Goal: Task Accomplishment & Management: Complete application form

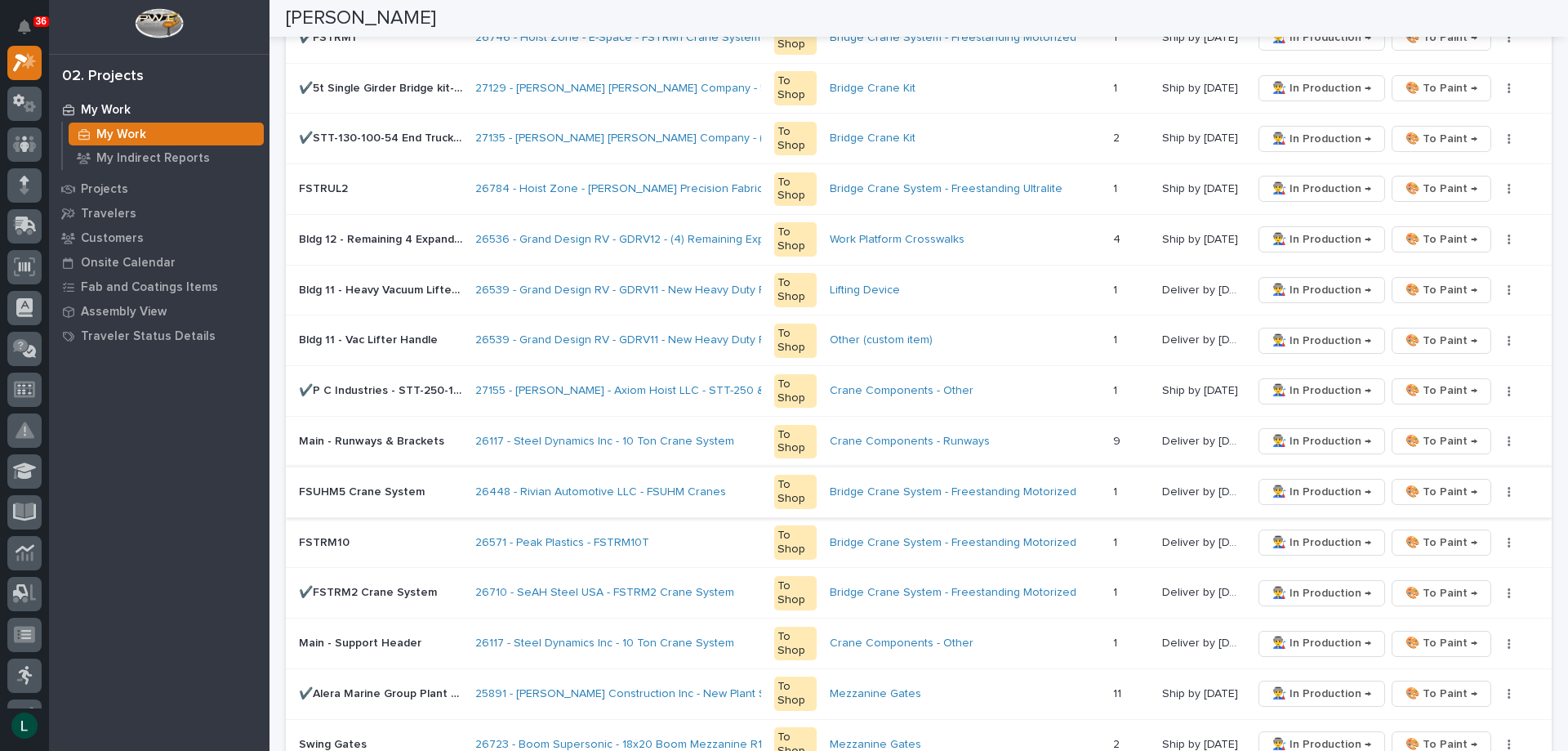
scroll to position [980, 0]
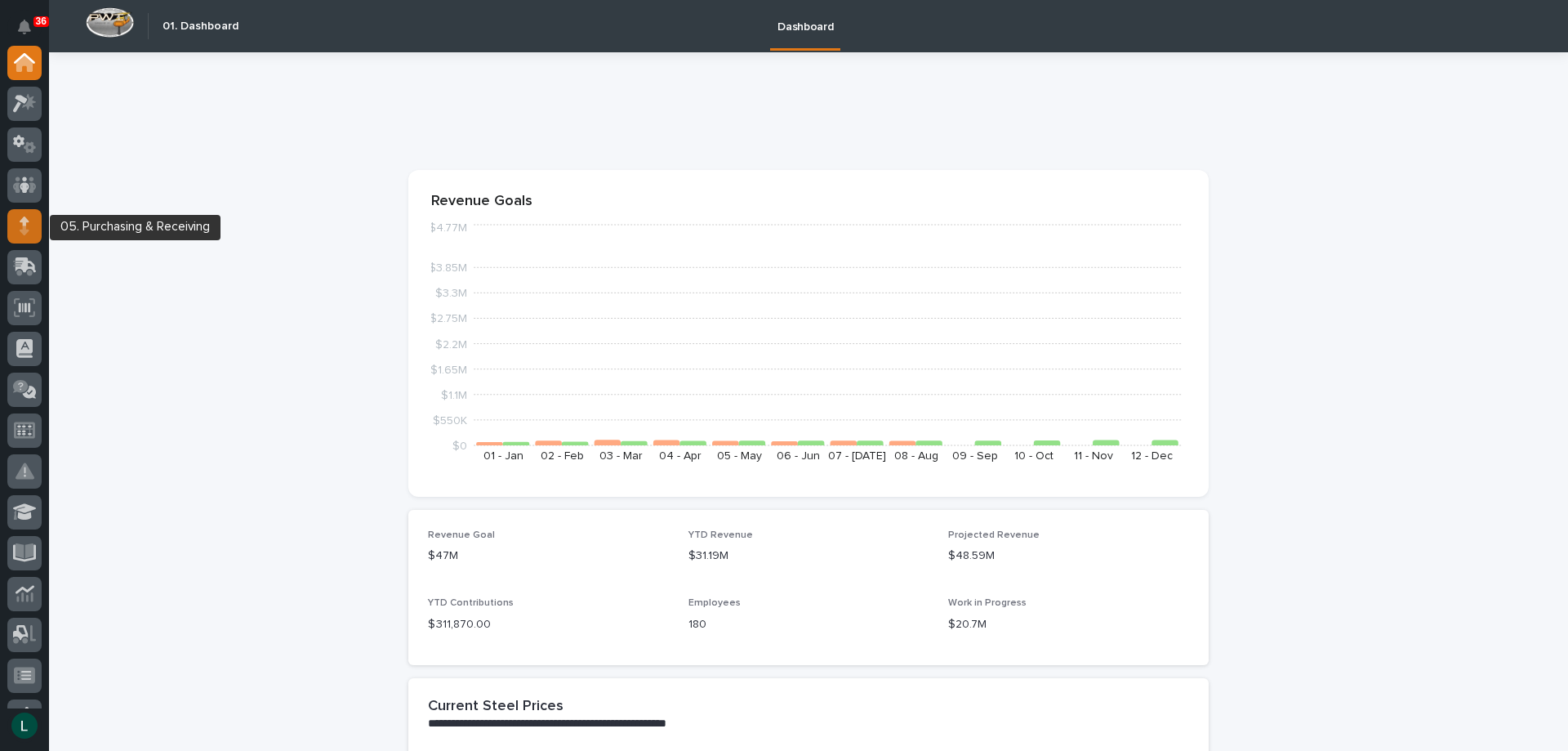
click at [17, 221] on div at bounding box center [24, 226] width 34 height 34
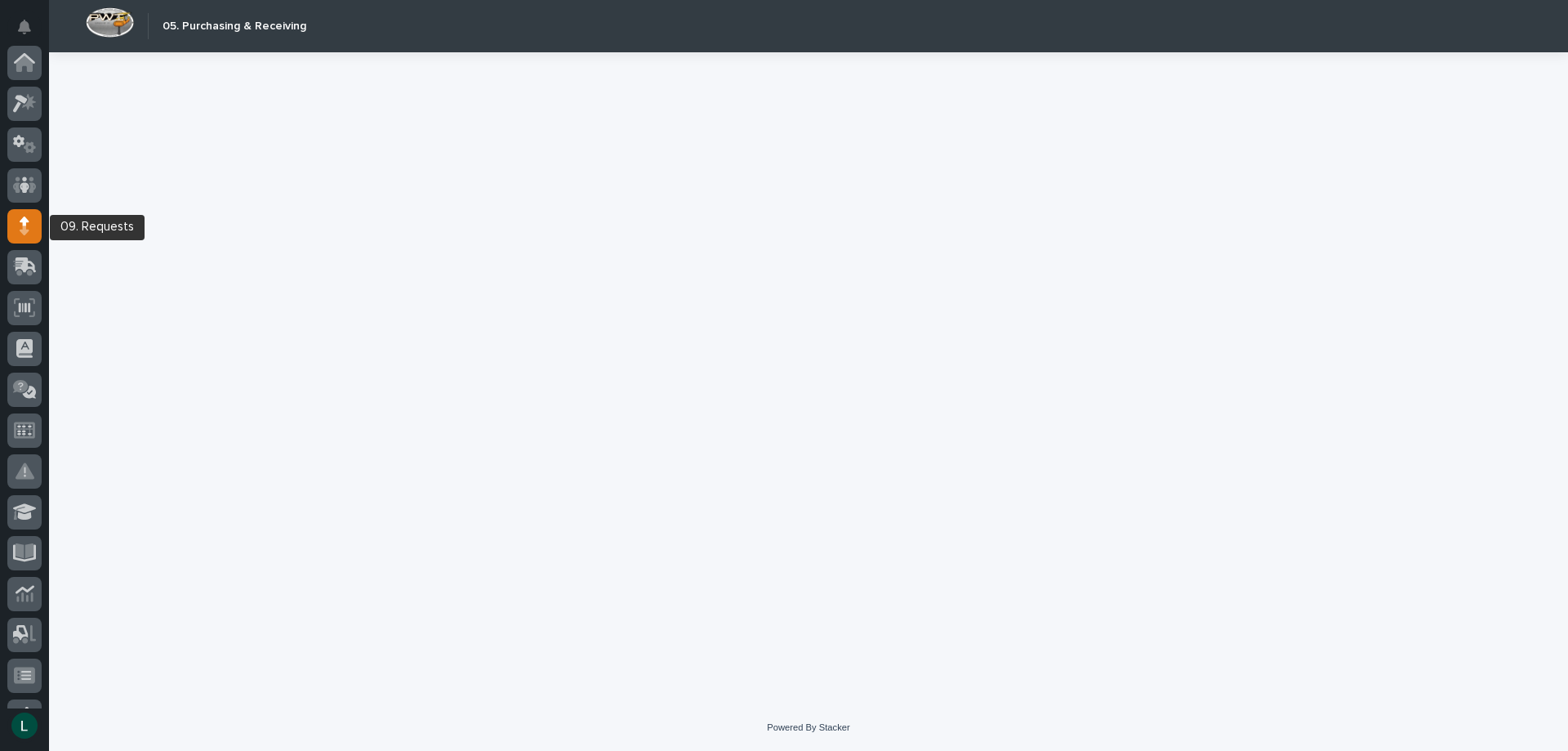
scroll to position [163, 0]
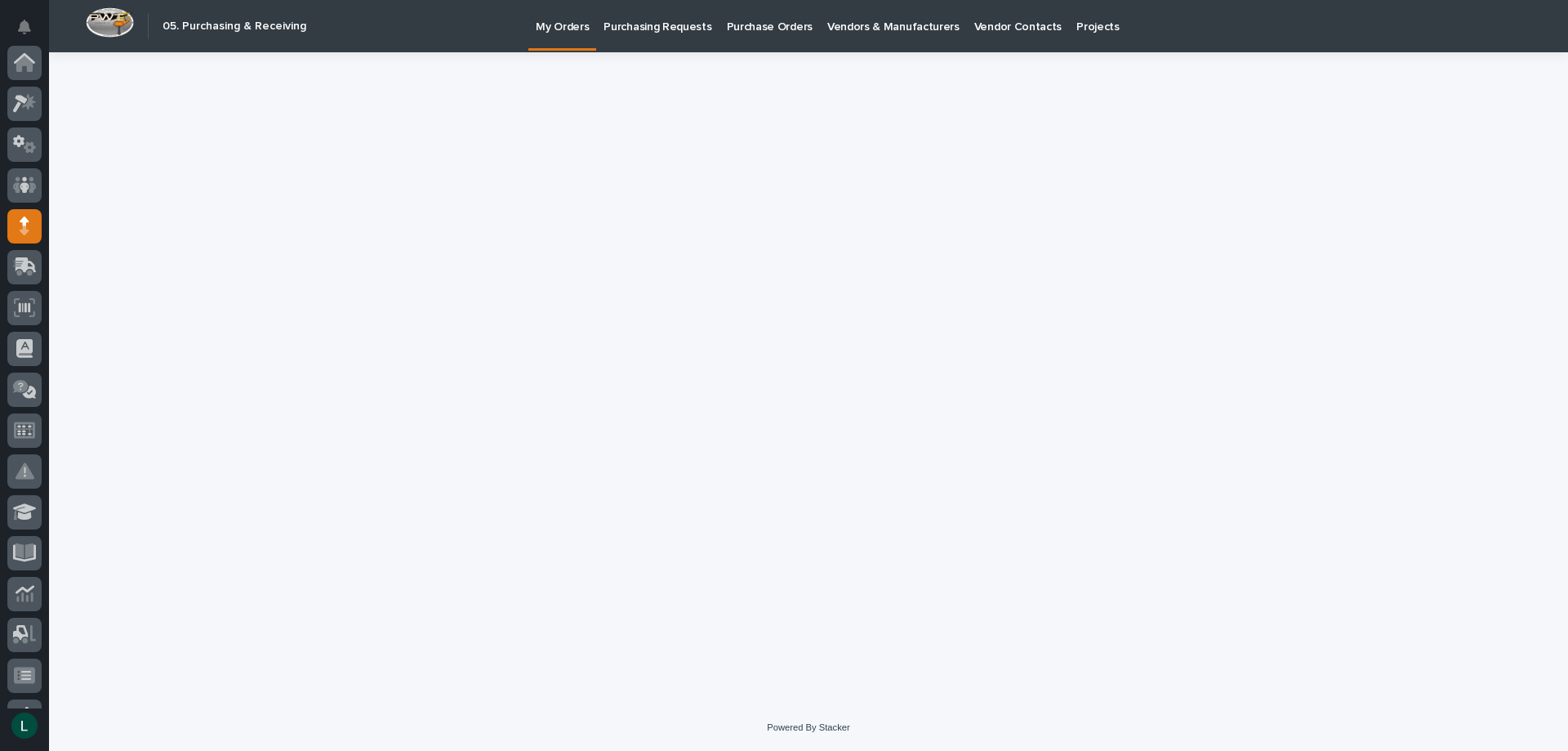
scroll to position [163, 0]
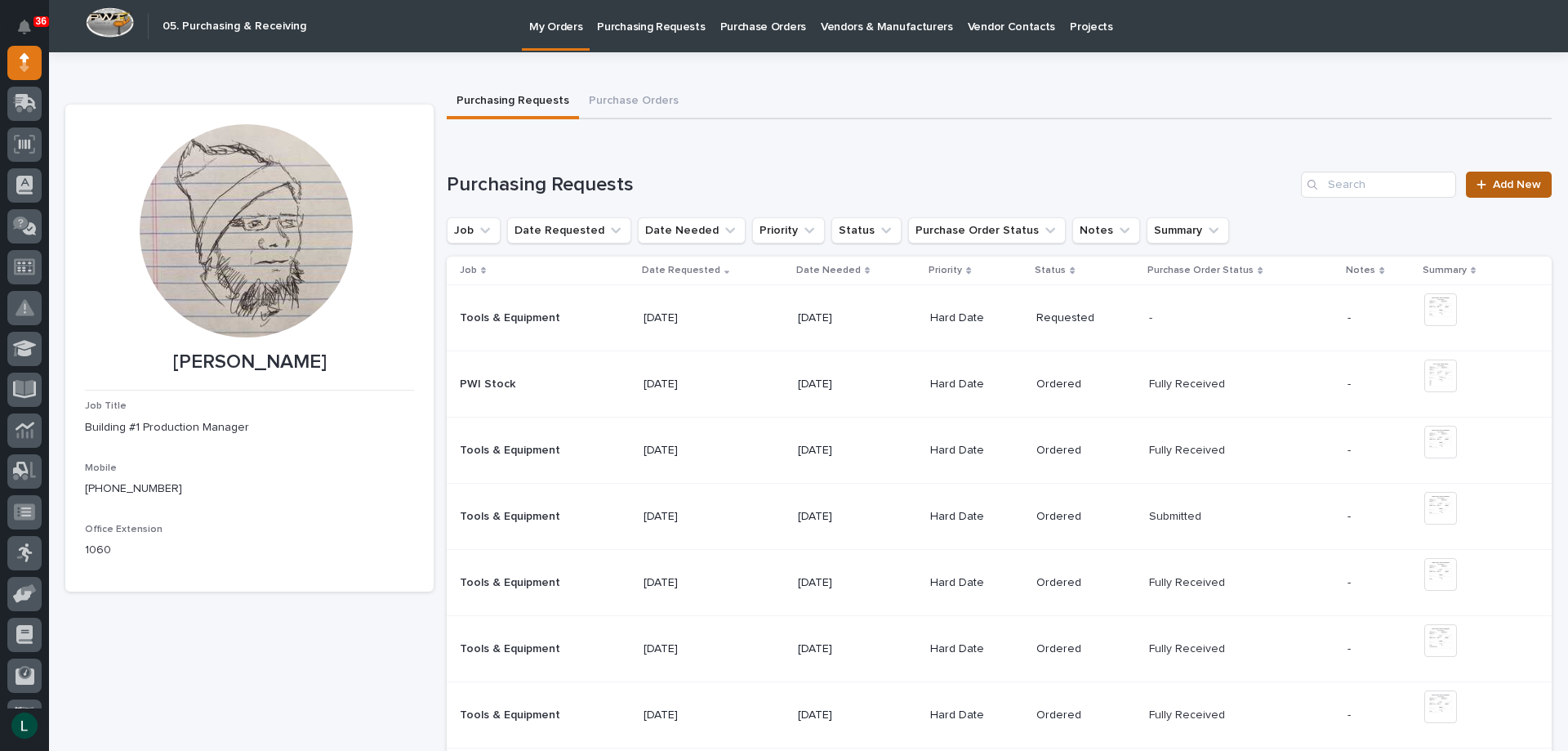
click at [1511, 186] on span "Add New" at bounding box center [1517, 185] width 48 height 12
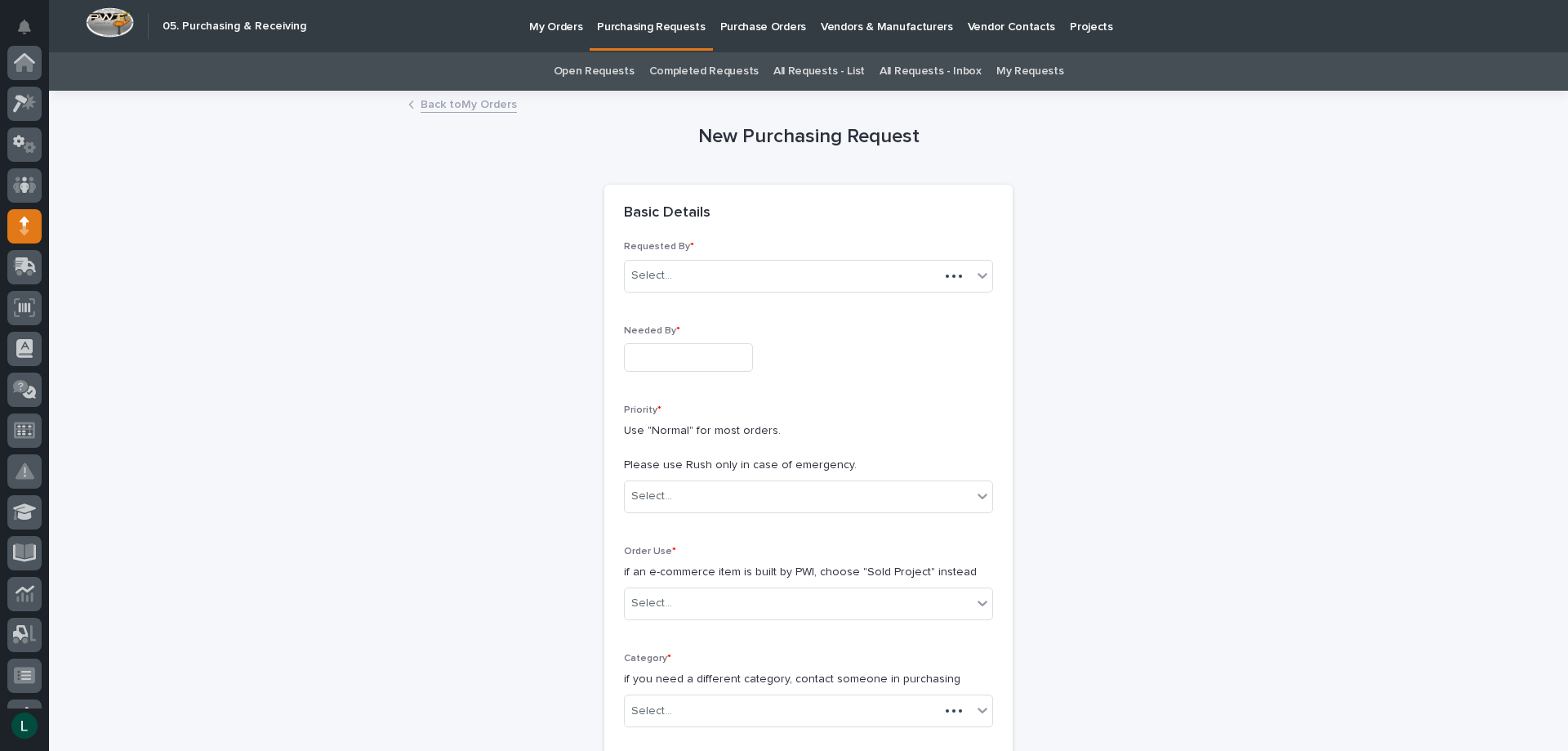
scroll to position [163, 0]
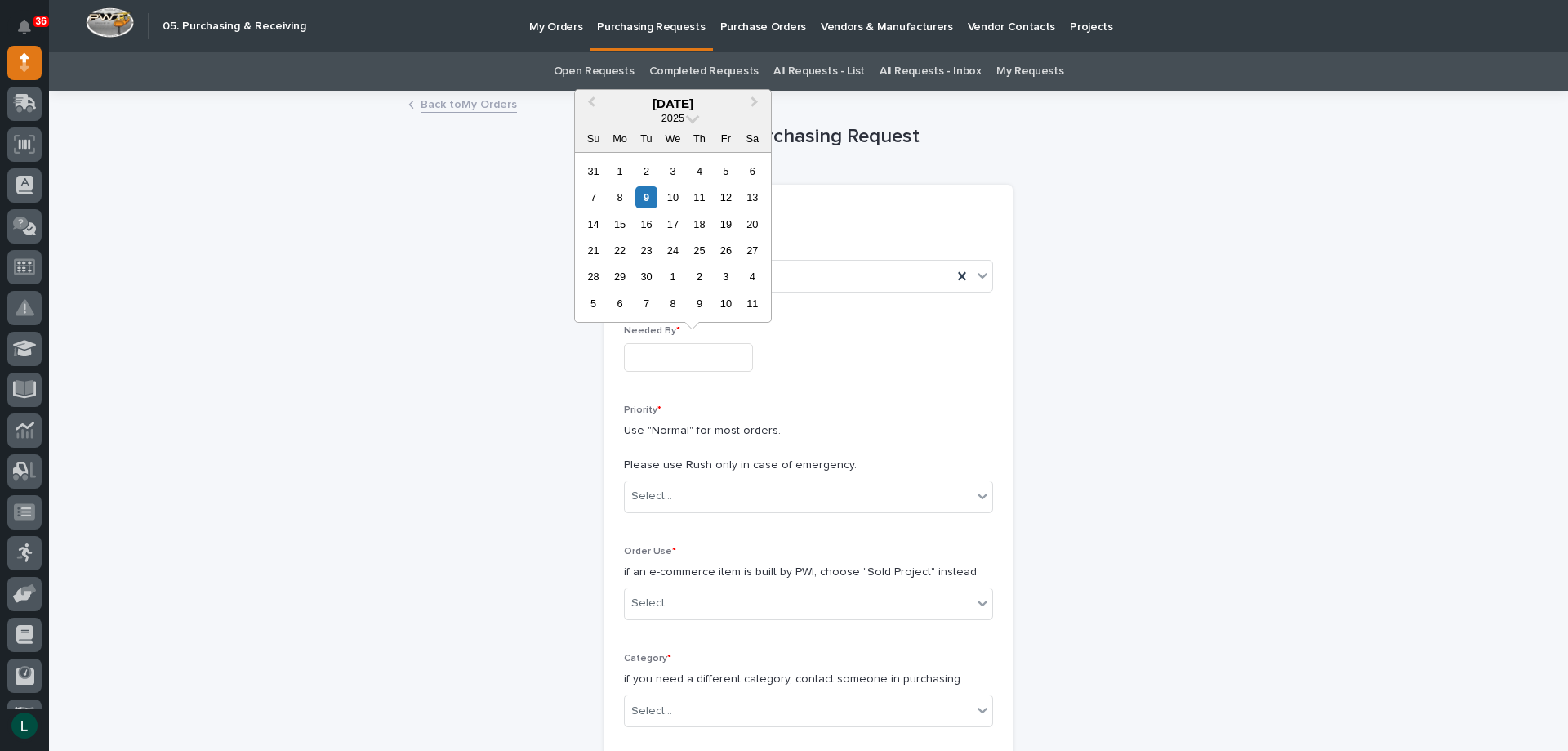
click at [731, 354] on input "text" at bounding box center [689, 357] width 129 height 28
click at [650, 222] on div "16" at bounding box center [646, 224] width 22 height 22
type input "**********"
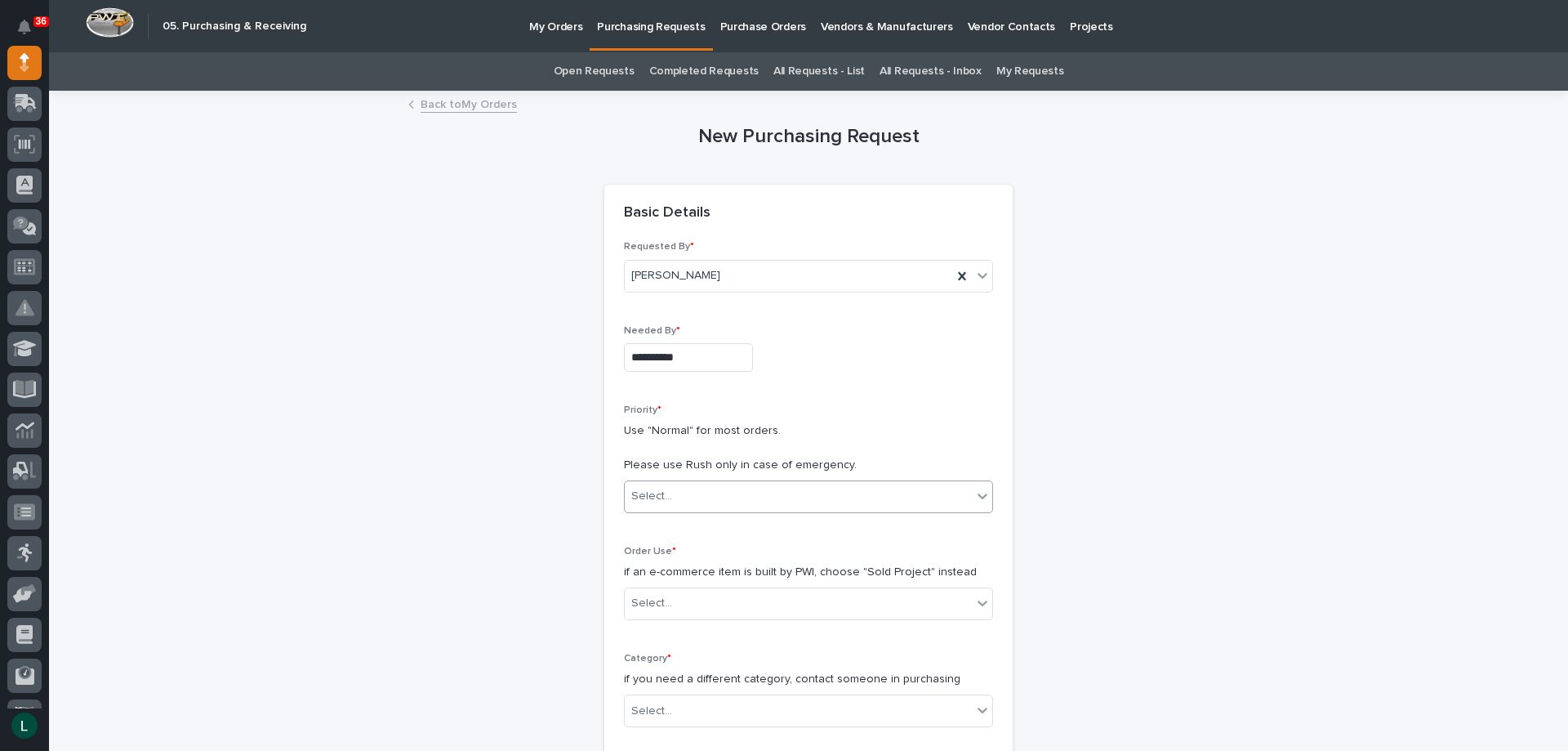
click at [756, 481] on div "Select..." at bounding box center [808, 496] width 369 height 32
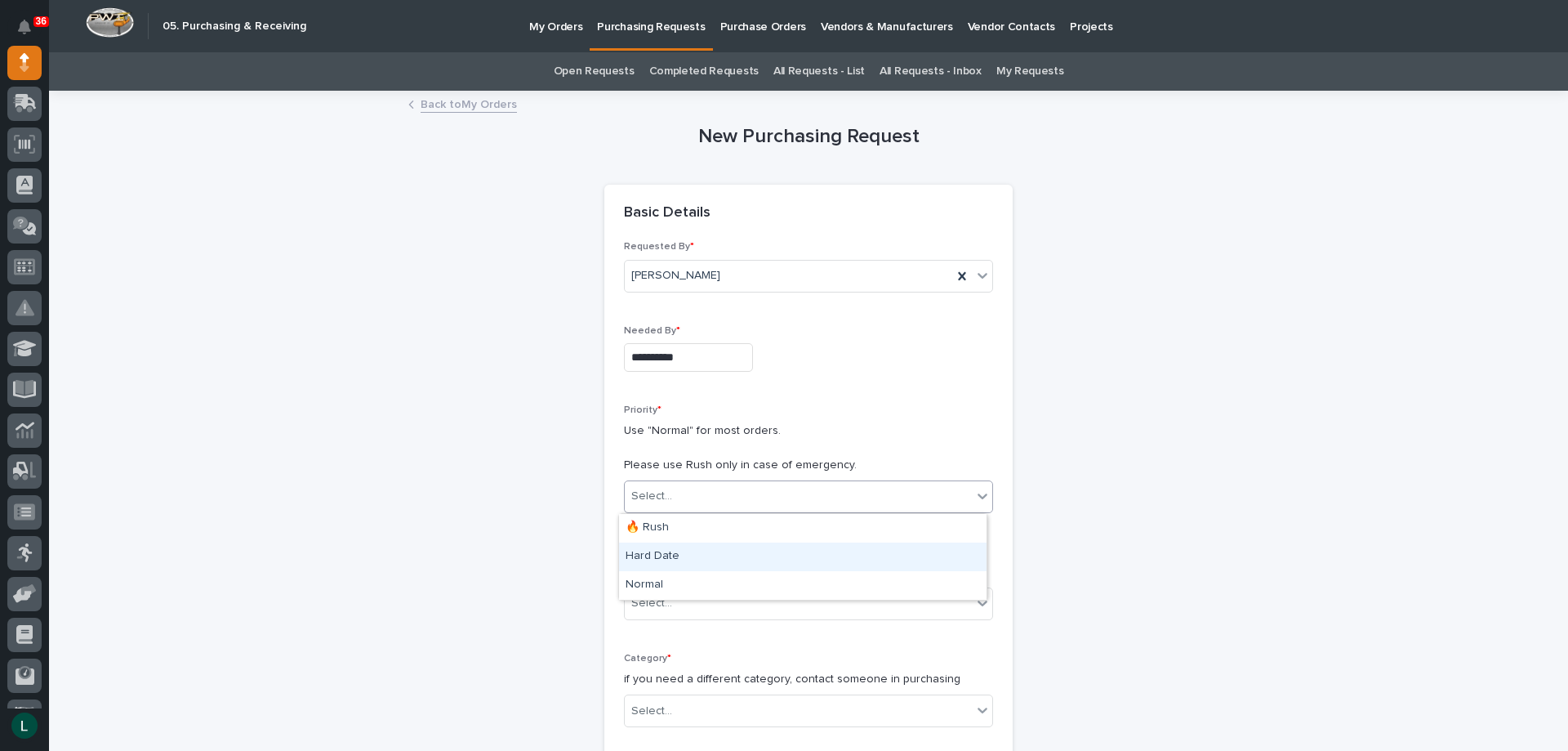
click at [743, 549] on div "Hard Date" at bounding box center [802, 557] width 368 height 28
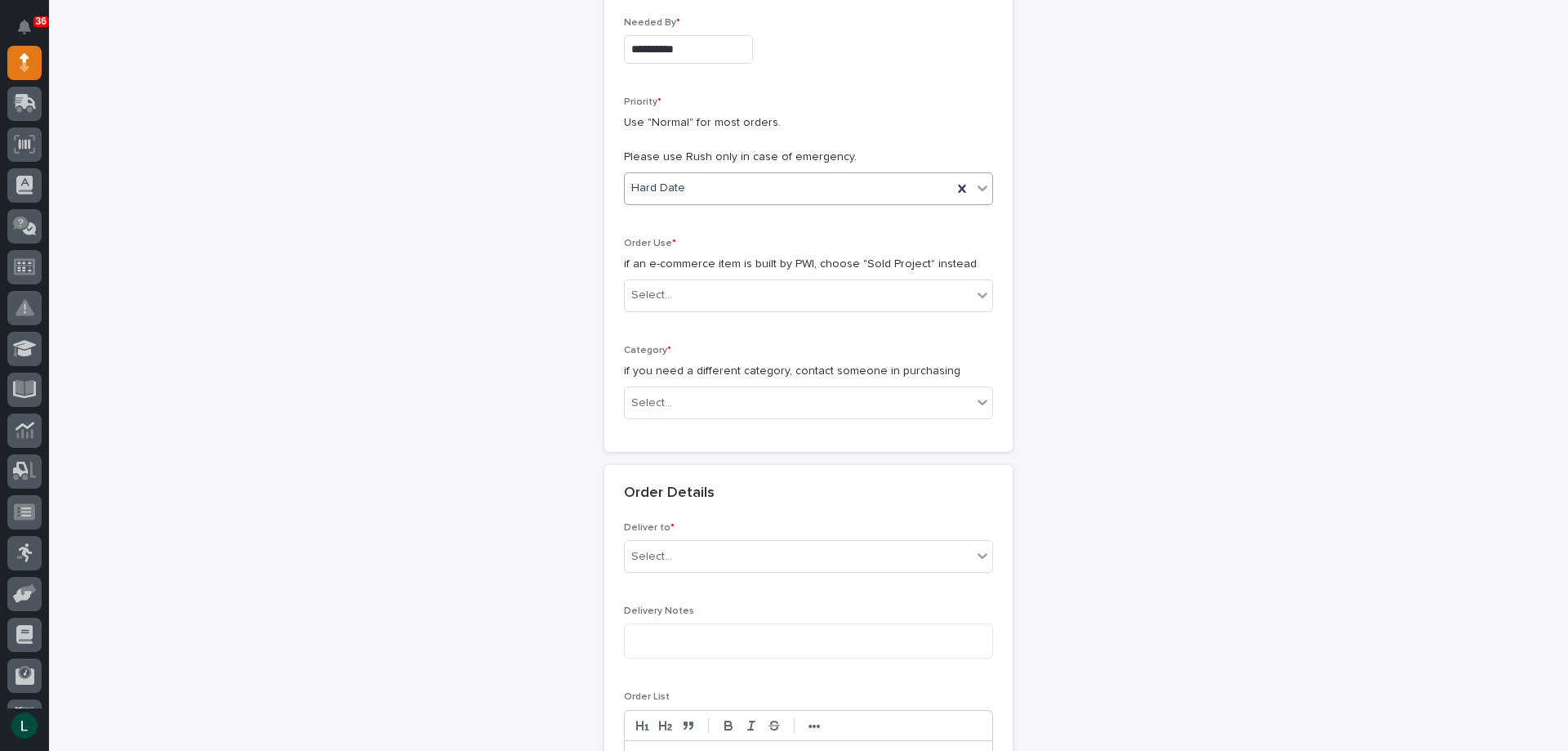
scroll to position [327, 0]
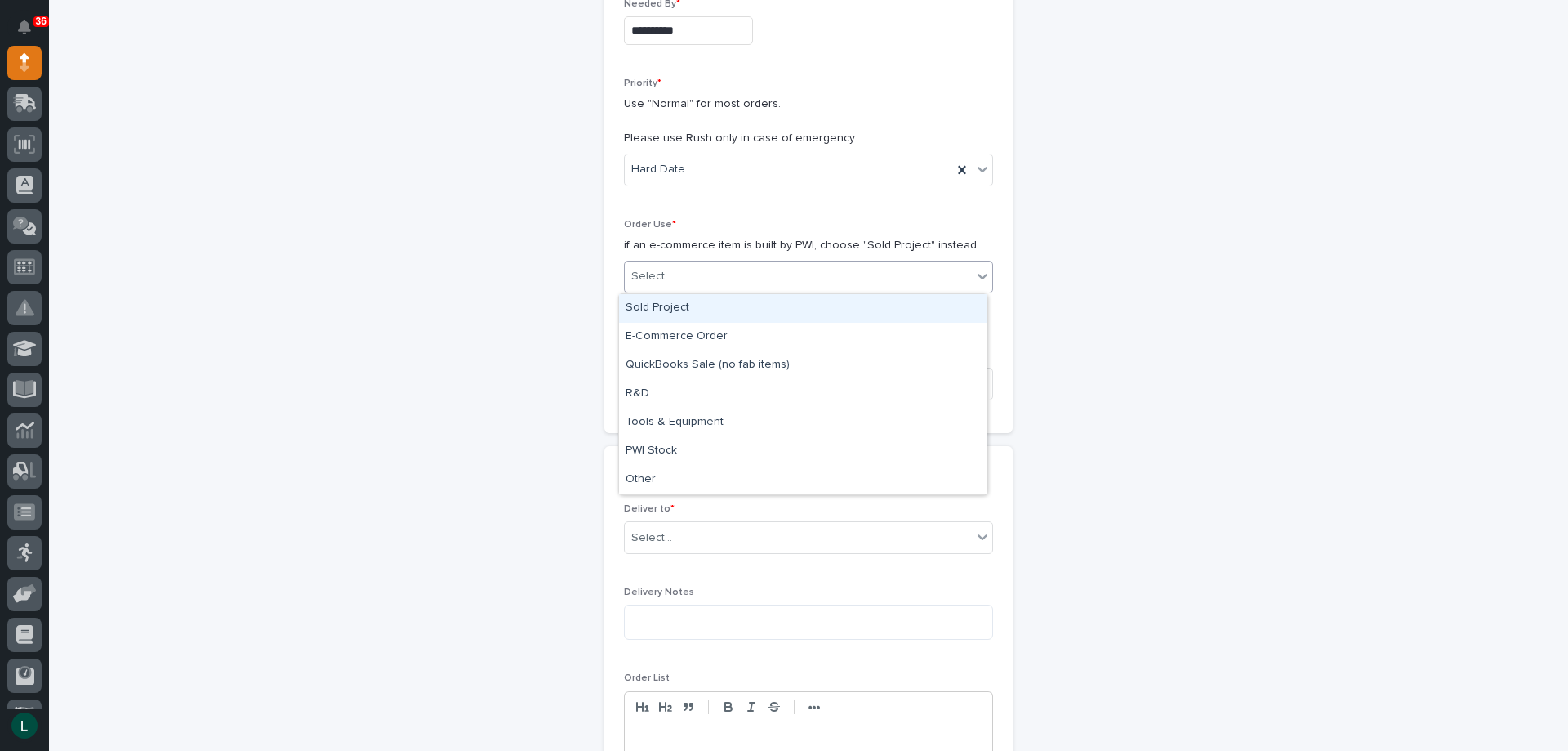
click at [825, 265] on div "Select..." at bounding box center [798, 276] width 347 height 27
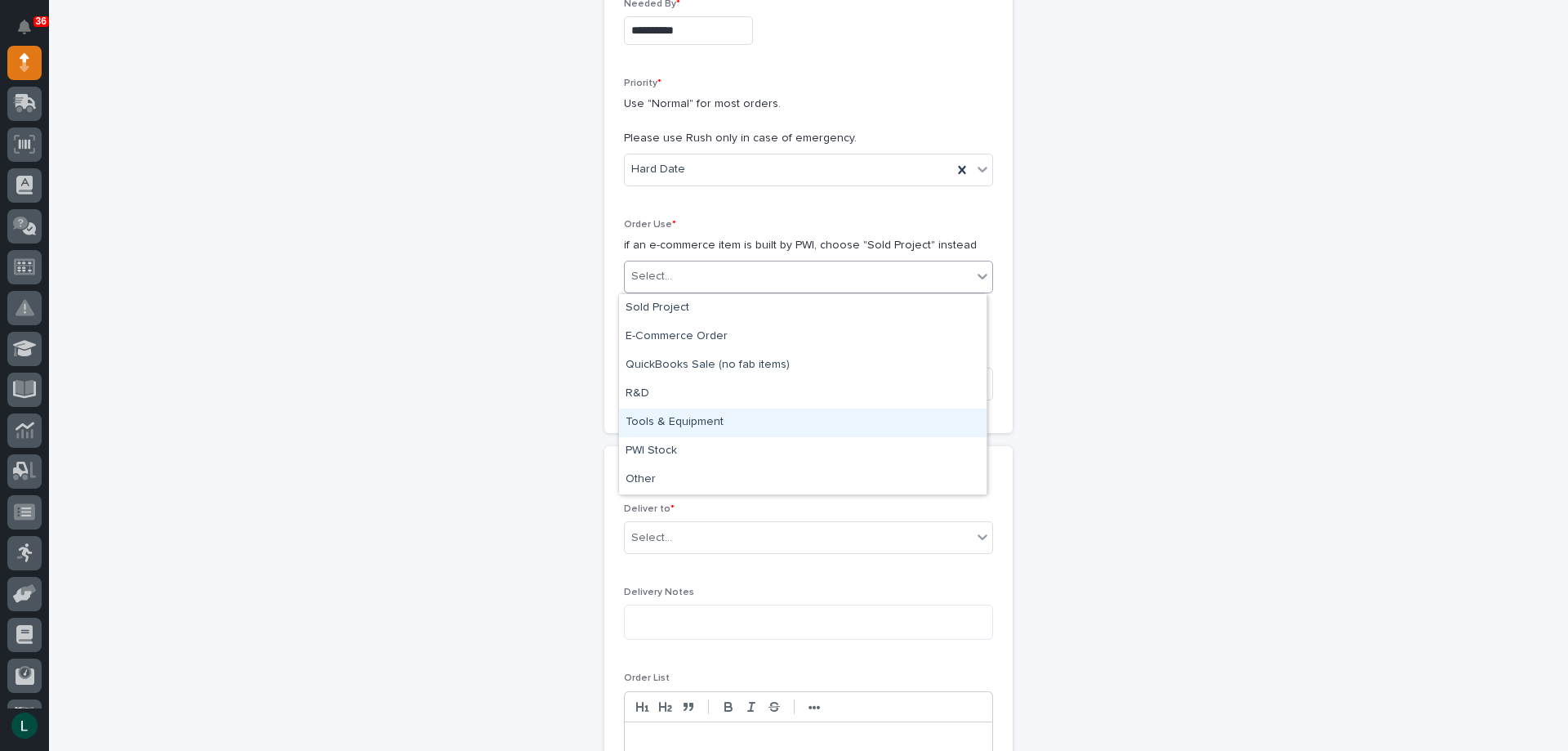
click at [816, 415] on div "Tools & Equipment" at bounding box center [802, 422] width 368 height 28
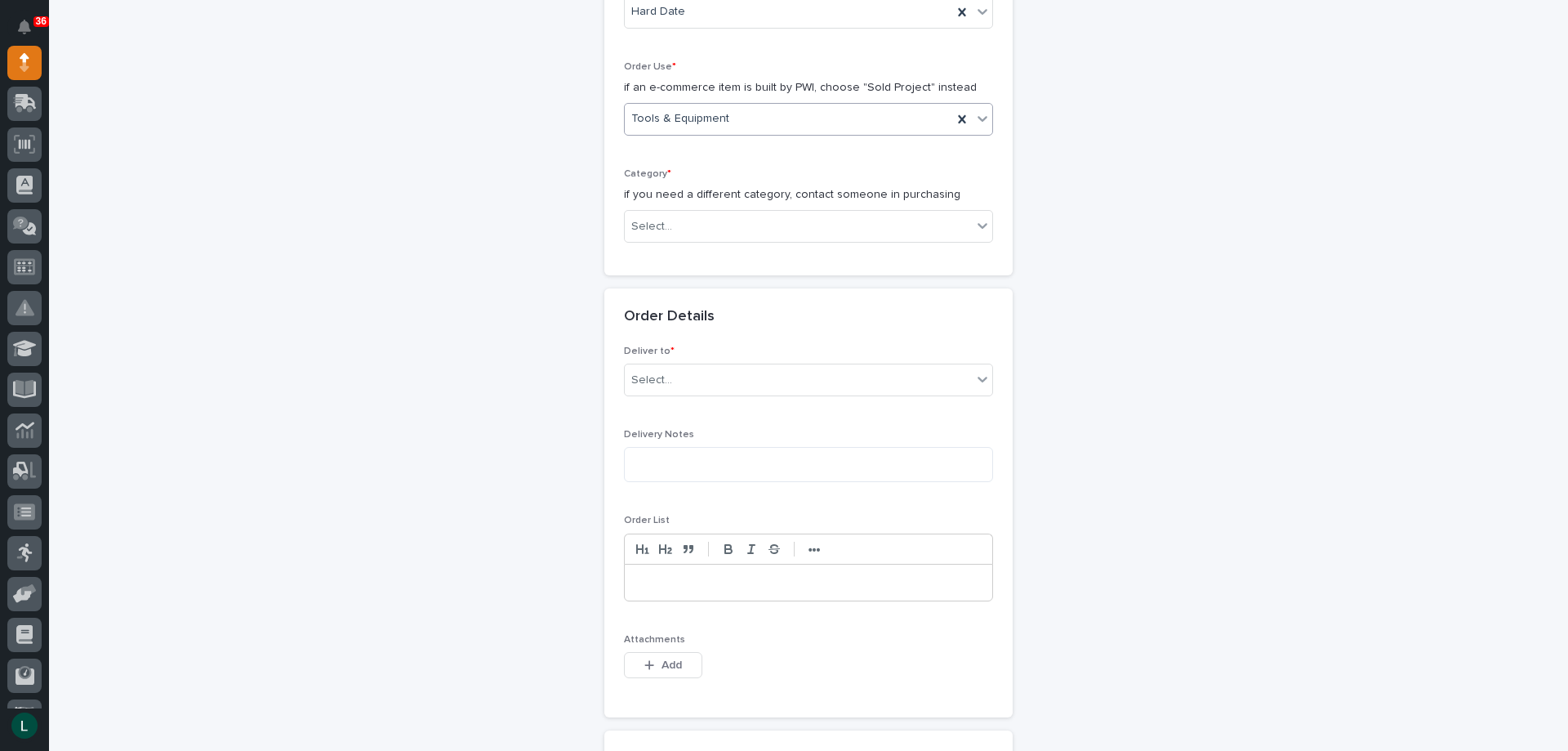
scroll to position [490, 0]
click at [889, 206] on div "Select..." at bounding box center [808, 220] width 369 height 32
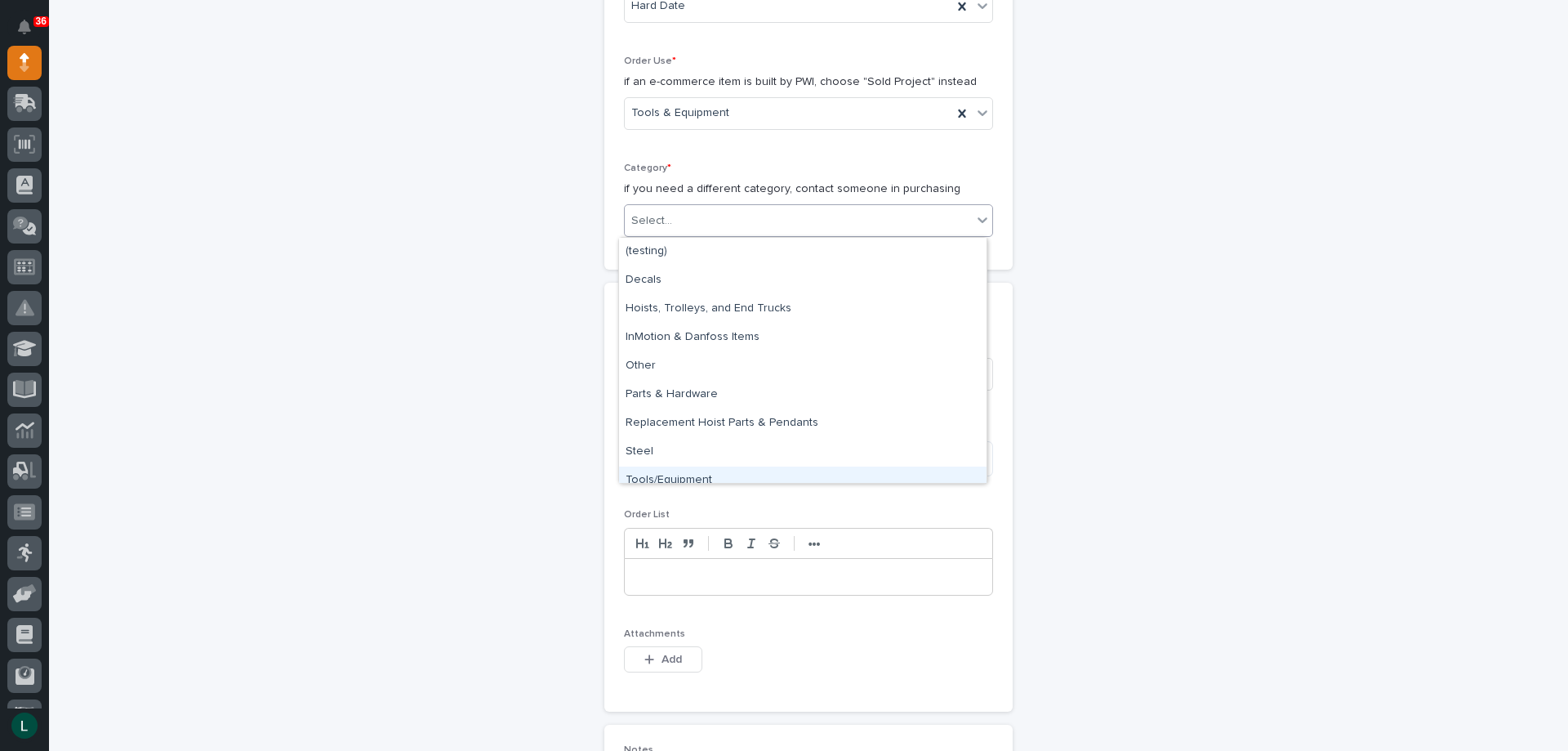
click at [811, 474] on div "Tools/Equipment" at bounding box center [802, 480] width 368 height 28
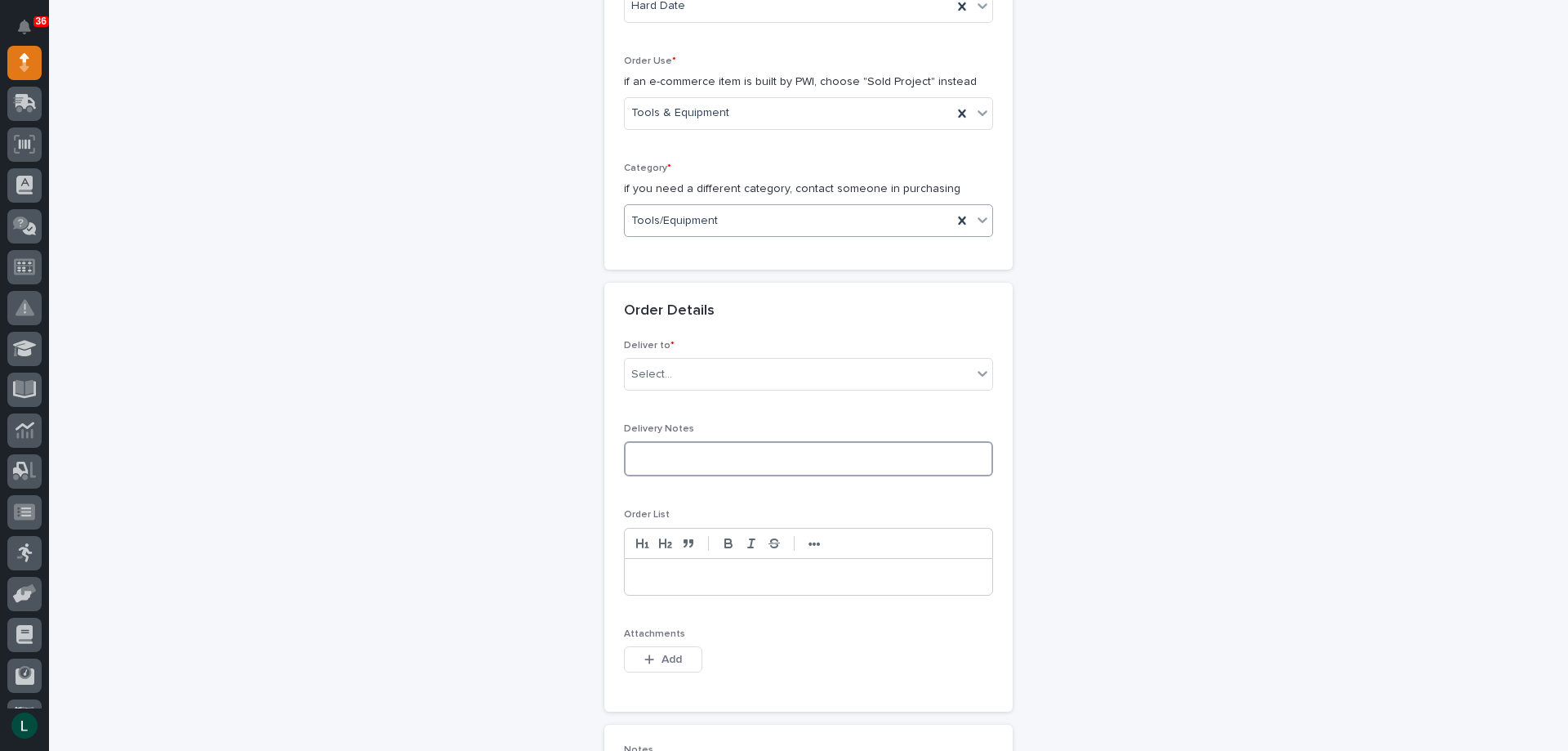
click at [810, 466] on textarea at bounding box center [808, 459] width 369 height 35
click at [751, 364] on div "Select..." at bounding box center [798, 374] width 347 height 27
click at [754, 400] on div "PWI" at bounding box center [802, 406] width 368 height 28
click at [751, 458] on textarea at bounding box center [808, 459] width 369 height 35
type textarea "*********"
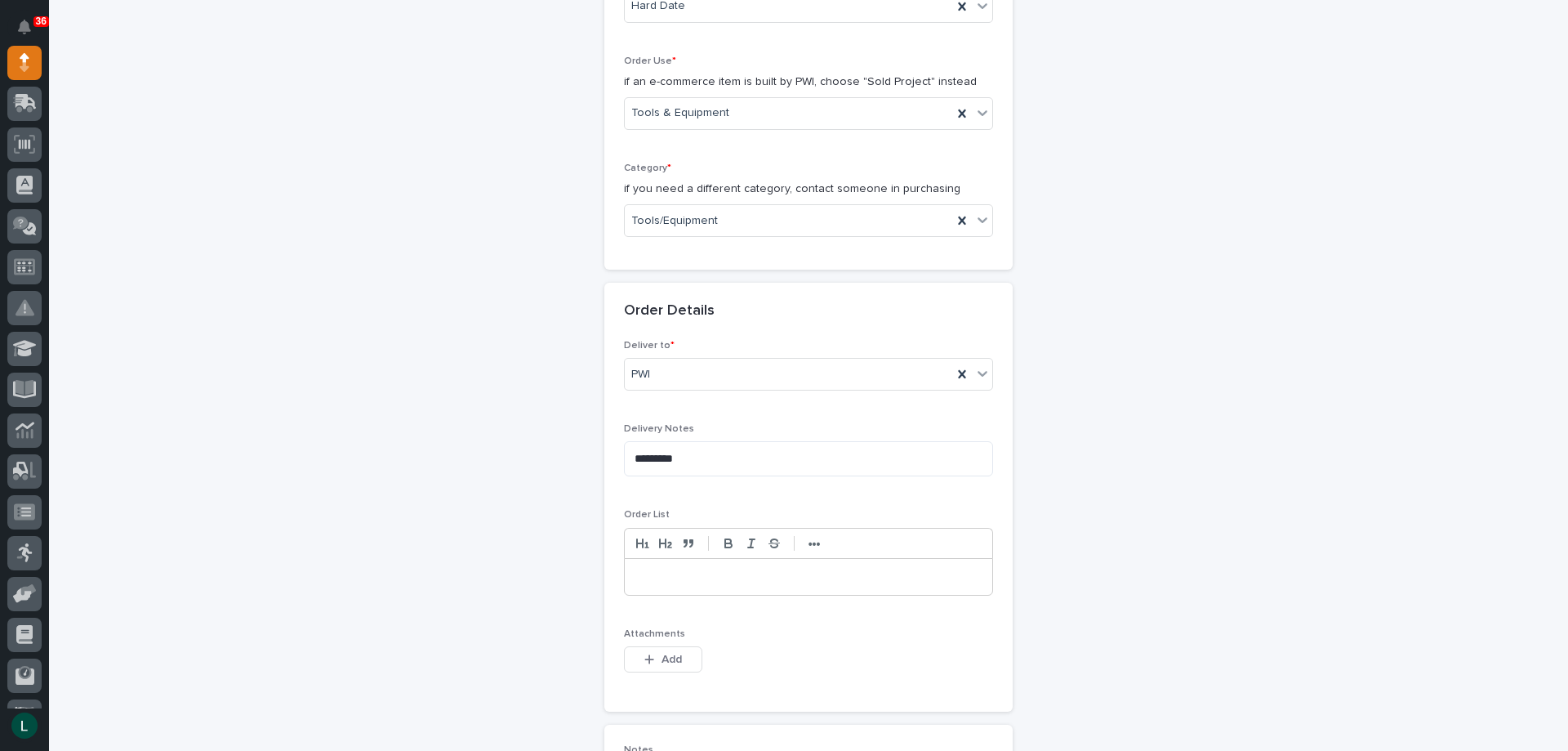
click at [718, 578] on p at bounding box center [808, 577] width 343 height 17
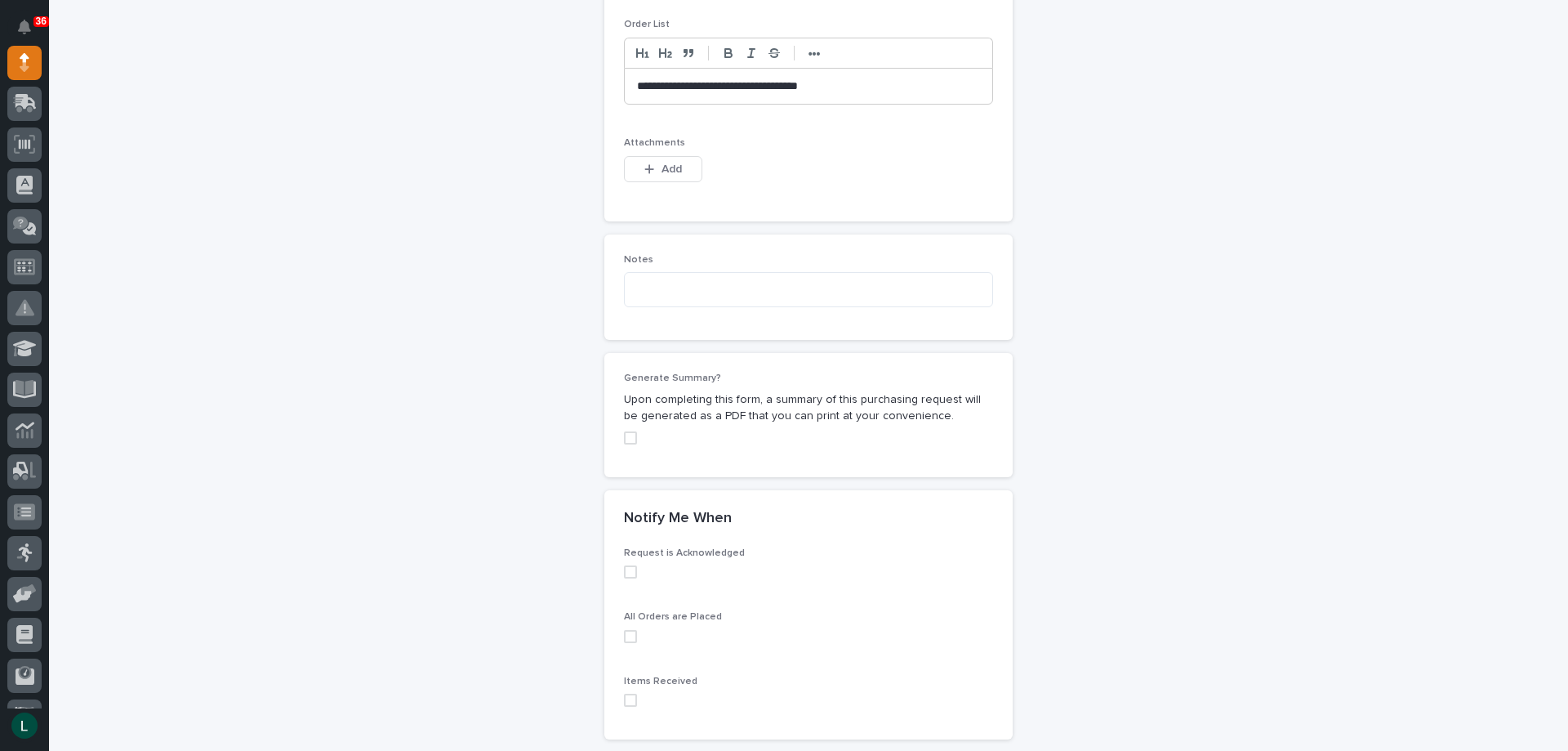
scroll to position [1136, 0]
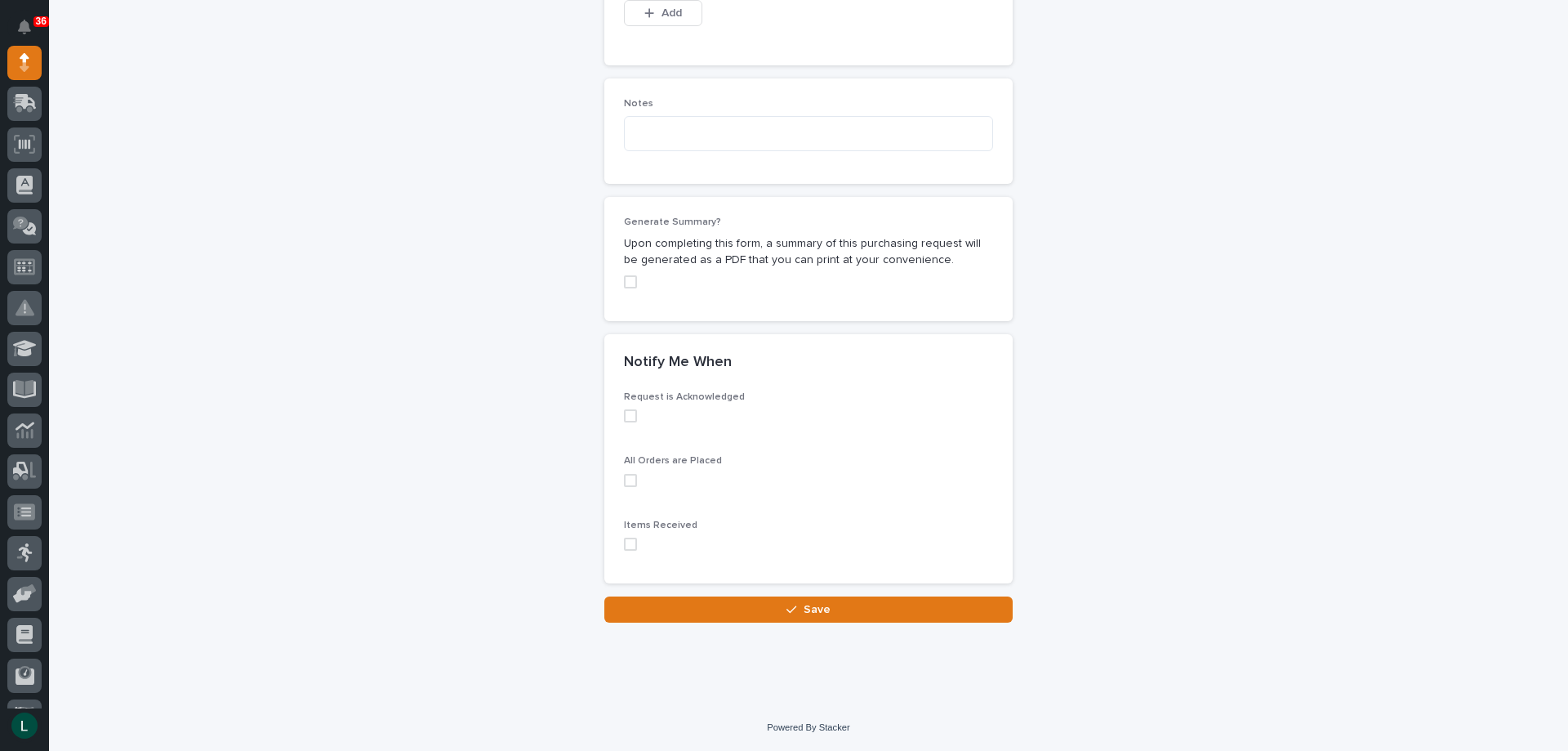
click at [626, 412] on span at bounding box center [631, 416] width 13 height 13
drag, startPoint x: 626, startPoint y: 479, endPoint x: 629, endPoint y: 510, distance: 31.1
click at [626, 479] on span at bounding box center [631, 480] width 13 height 13
drag, startPoint x: 625, startPoint y: 542, endPoint x: 635, endPoint y: 545, distance: 10.4
click at [626, 542] on span at bounding box center [631, 544] width 13 height 13
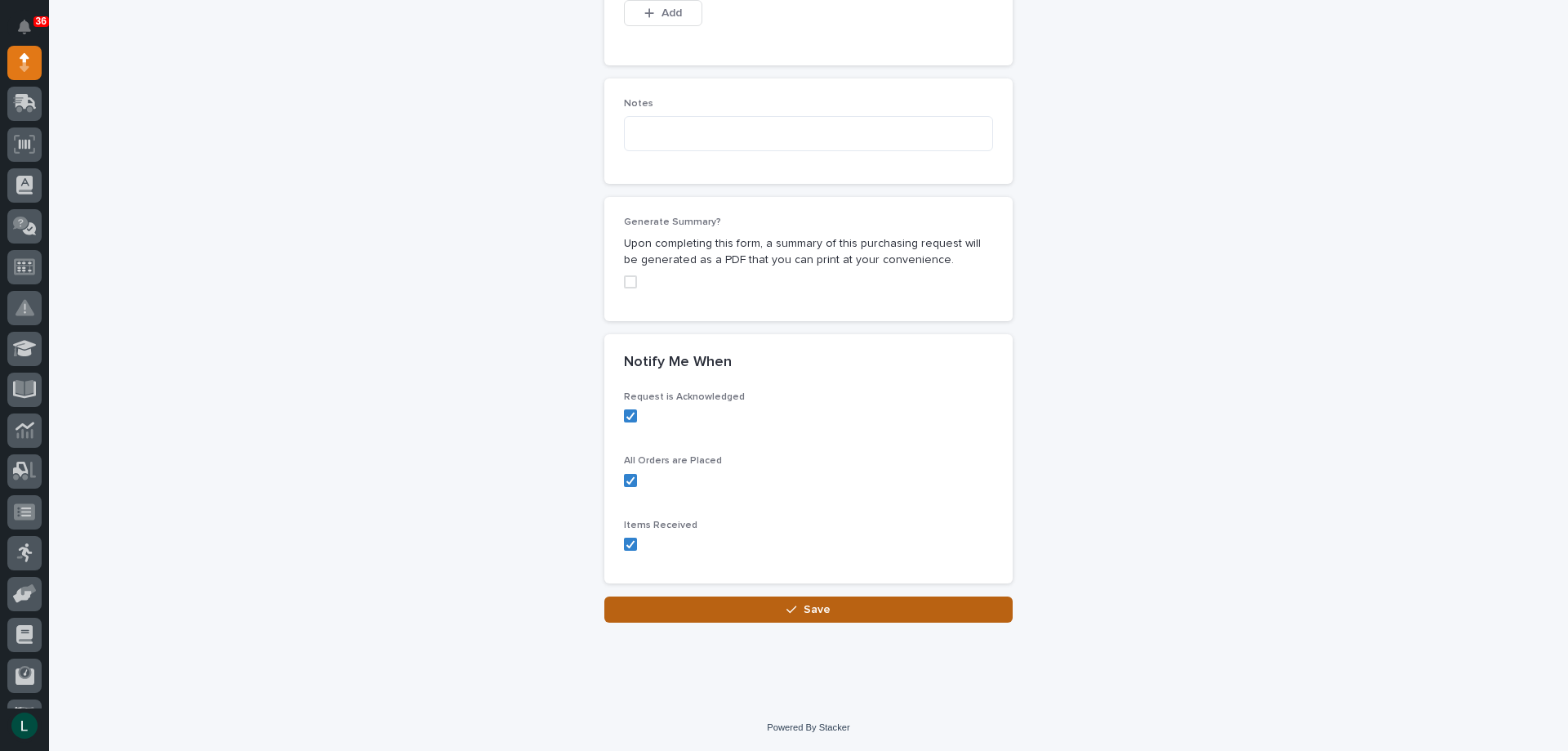
click at [804, 604] on span "Save" at bounding box center [817, 610] width 27 height 15
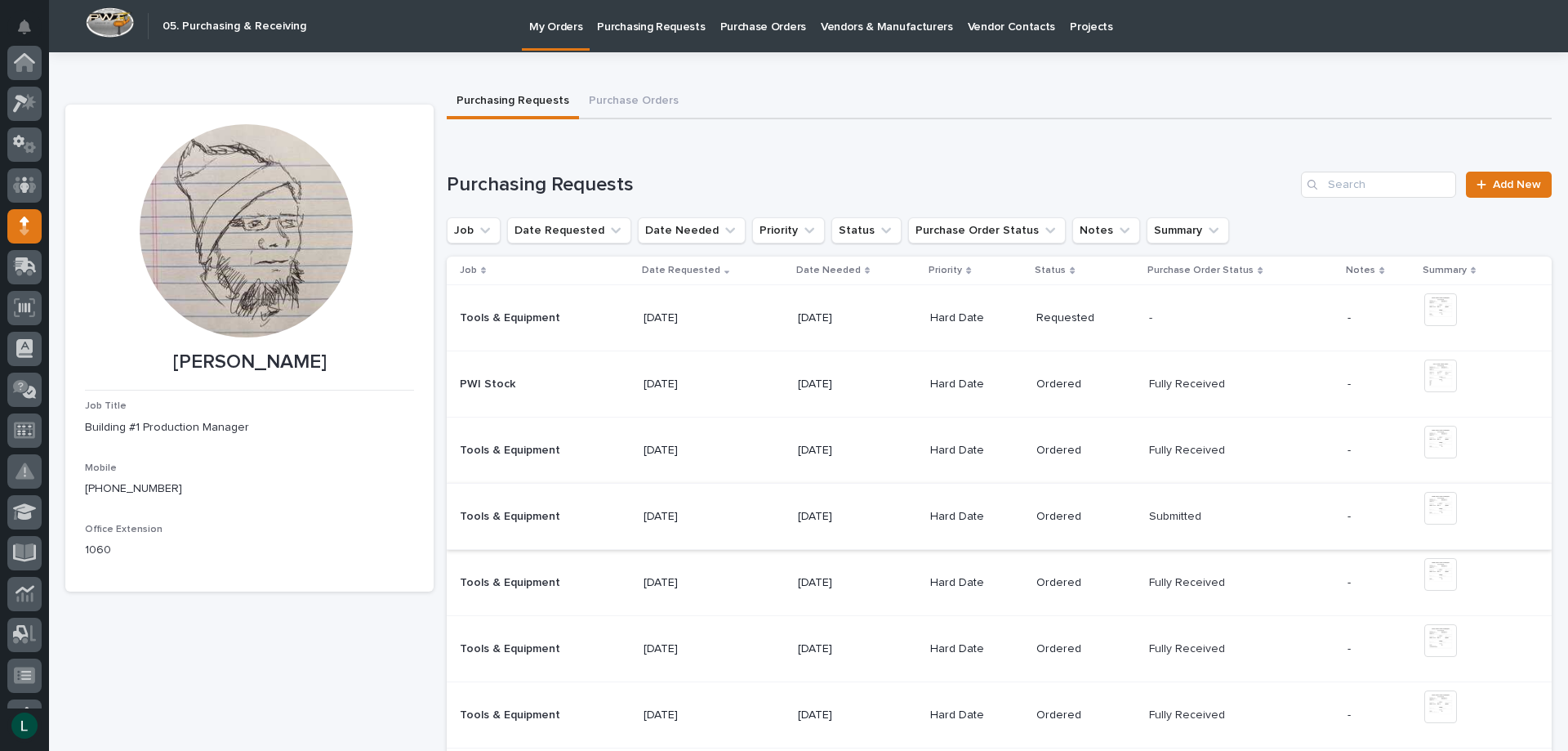
scroll to position [163, 0]
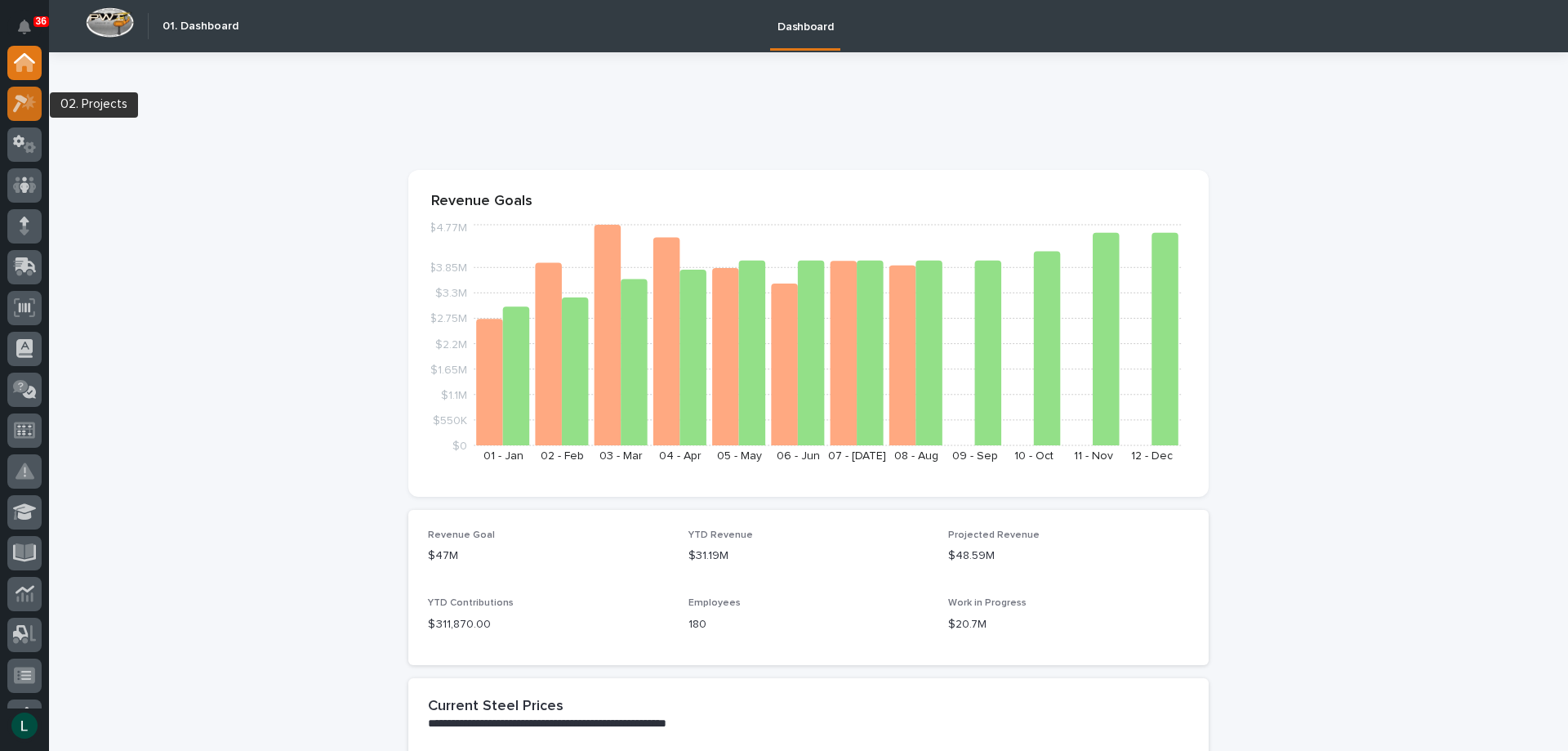
click at [18, 99] on icon at bounding box center [21, 104] width 15 height 18
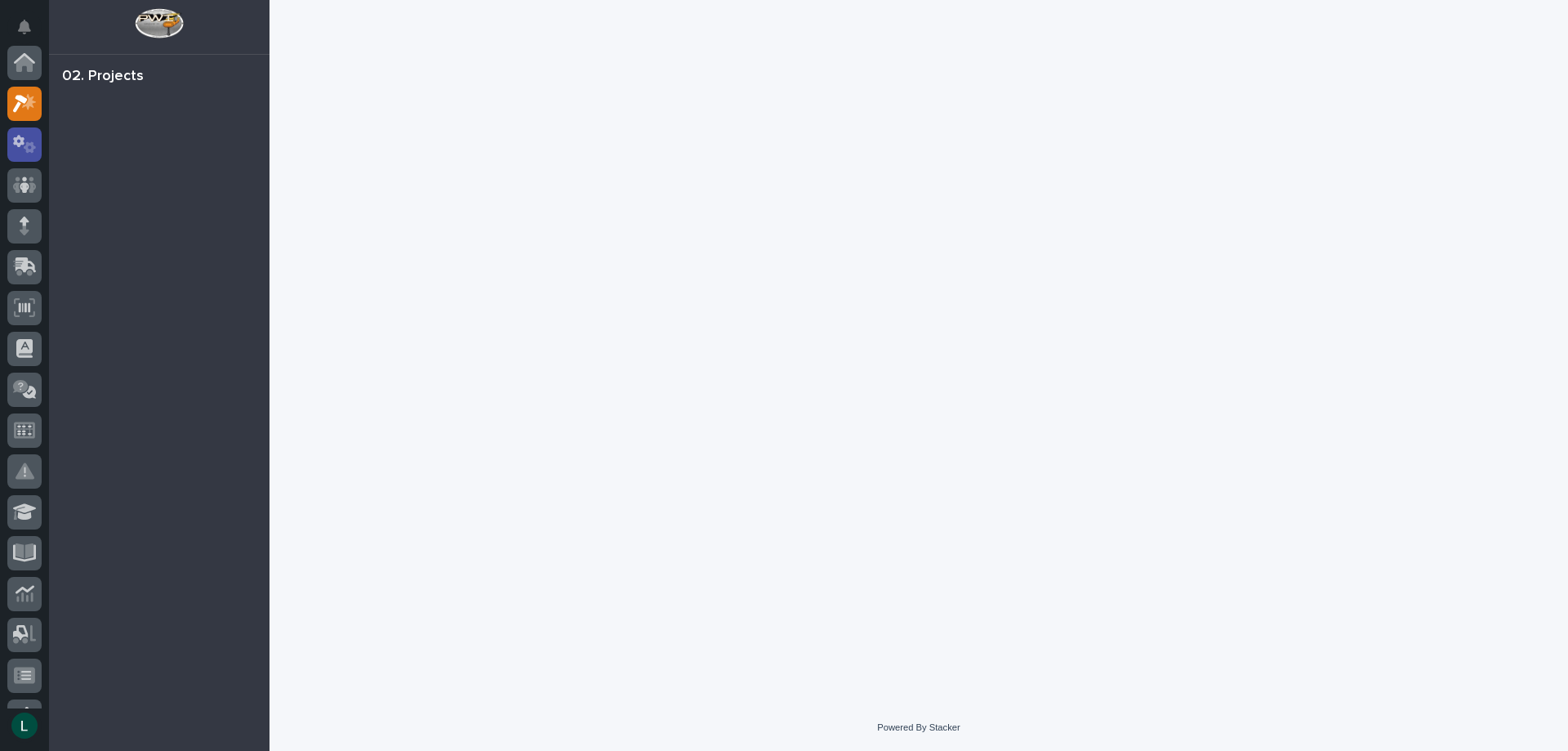
scroll to position [41, 0]
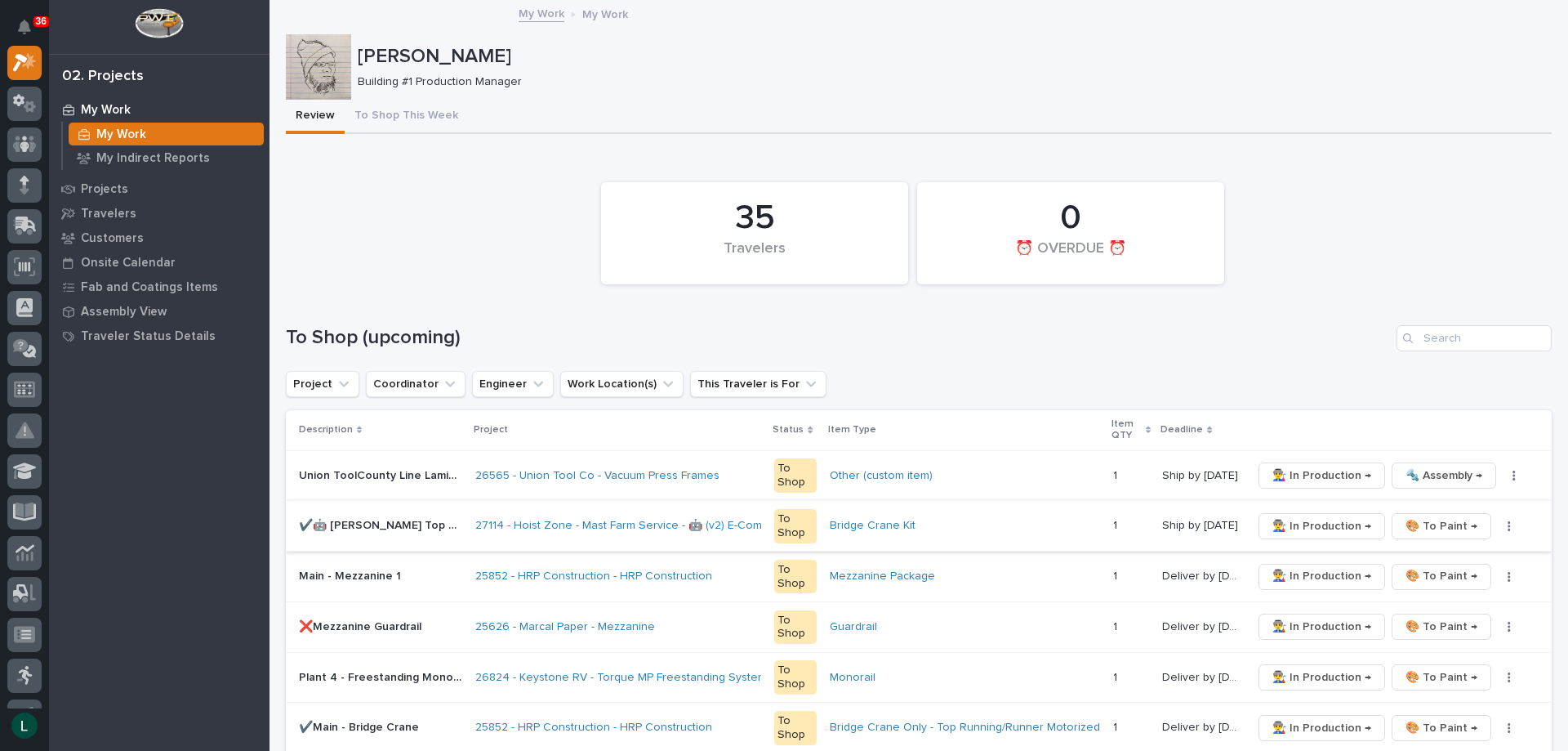
click at [1431, 522] on span "🎨 To Paint →" at bounding box center [1441, 526] width 72 height 20
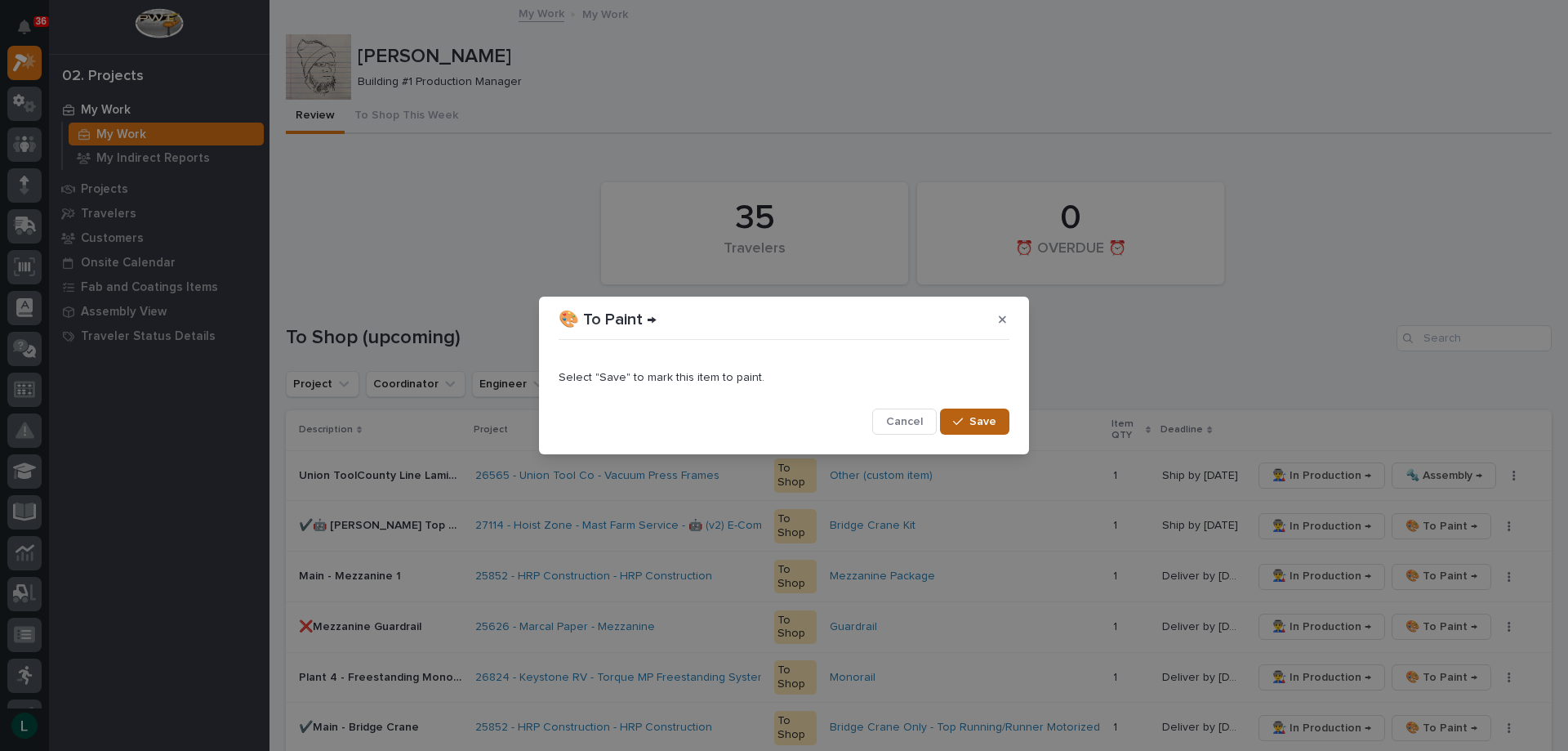
click at [980, 422] on span "Save" at bounding box center [983, 422] width 27 height 15
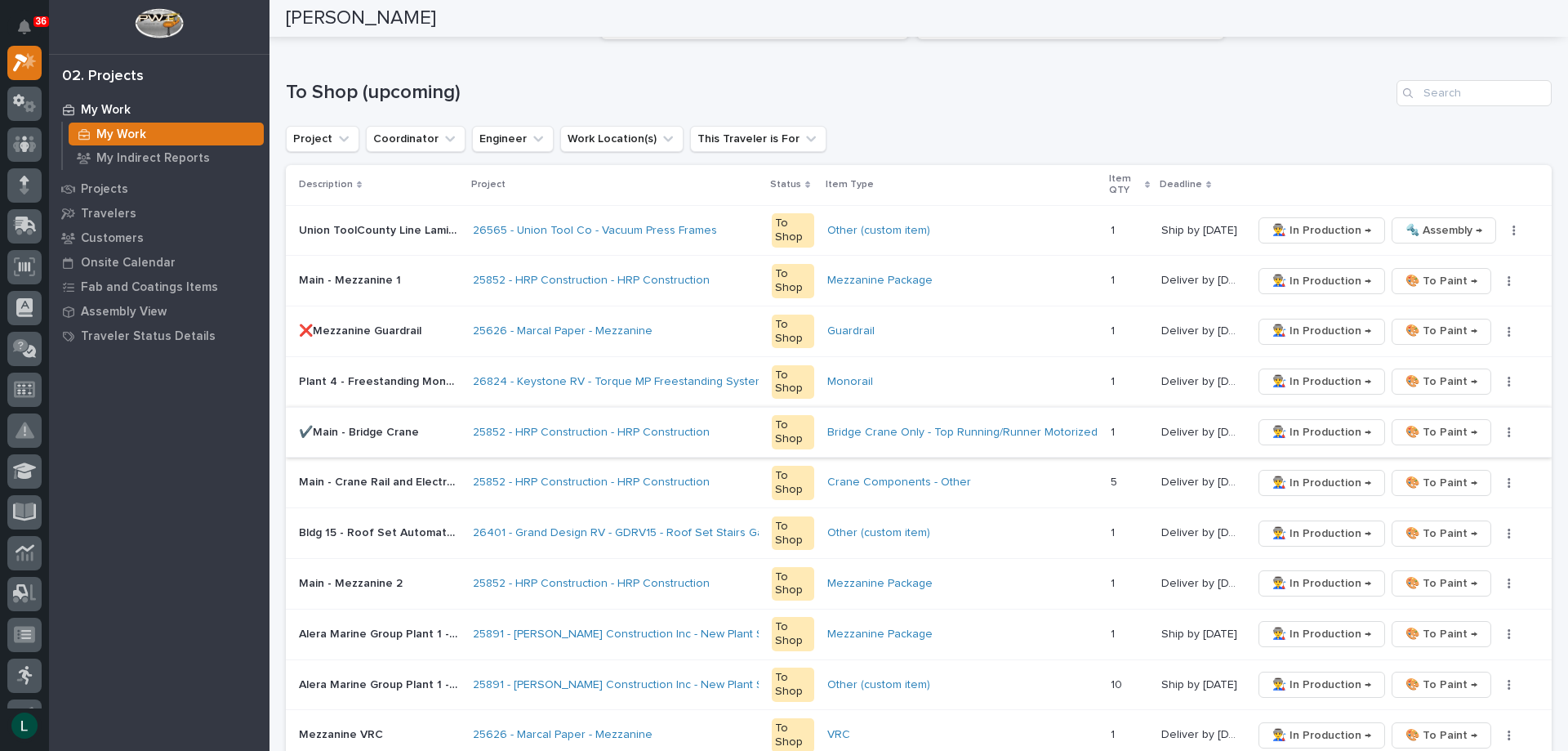
scroll to position [408, 0]
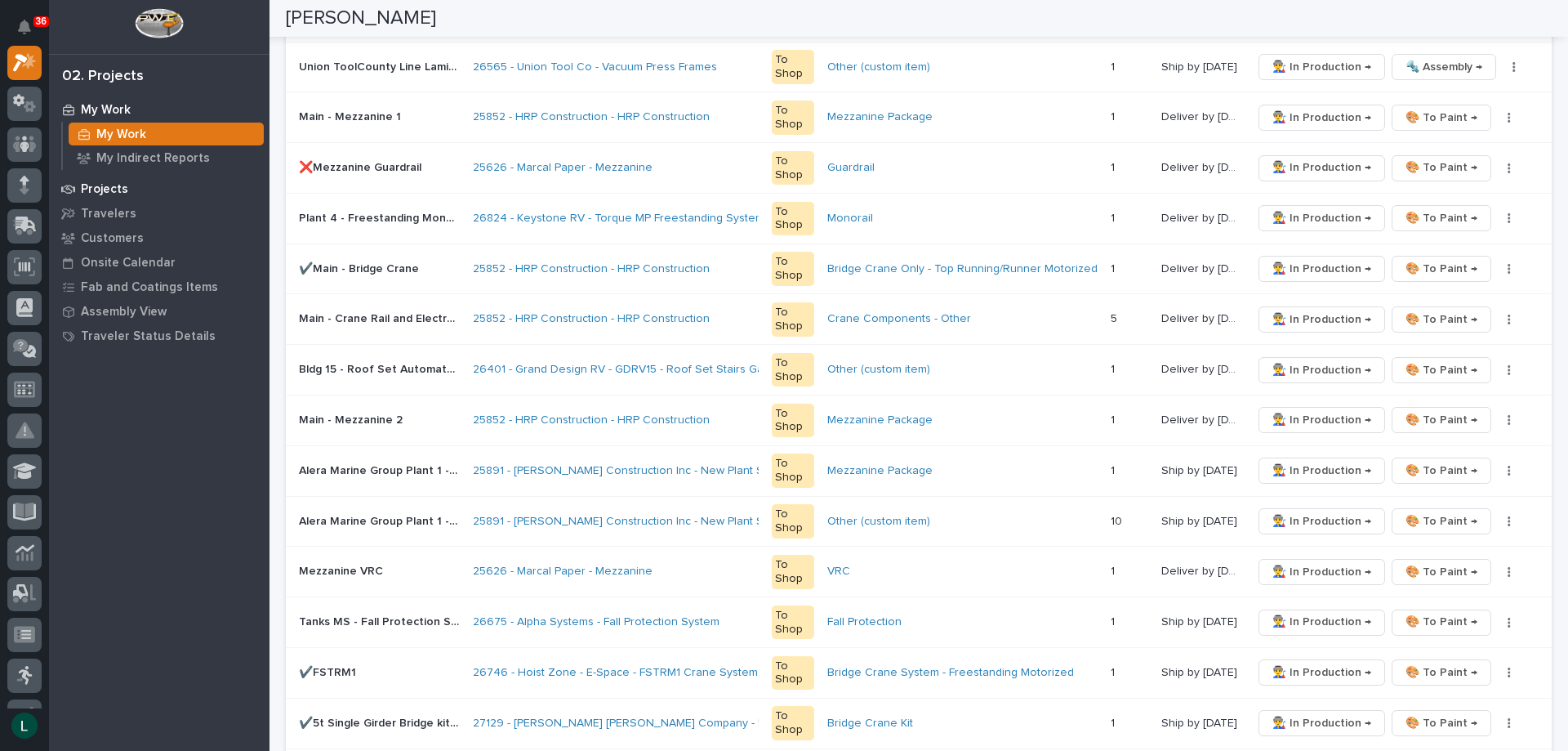
click at [89, 186] on p "Projects" at bounding box center [104, 190] width 47 height 15
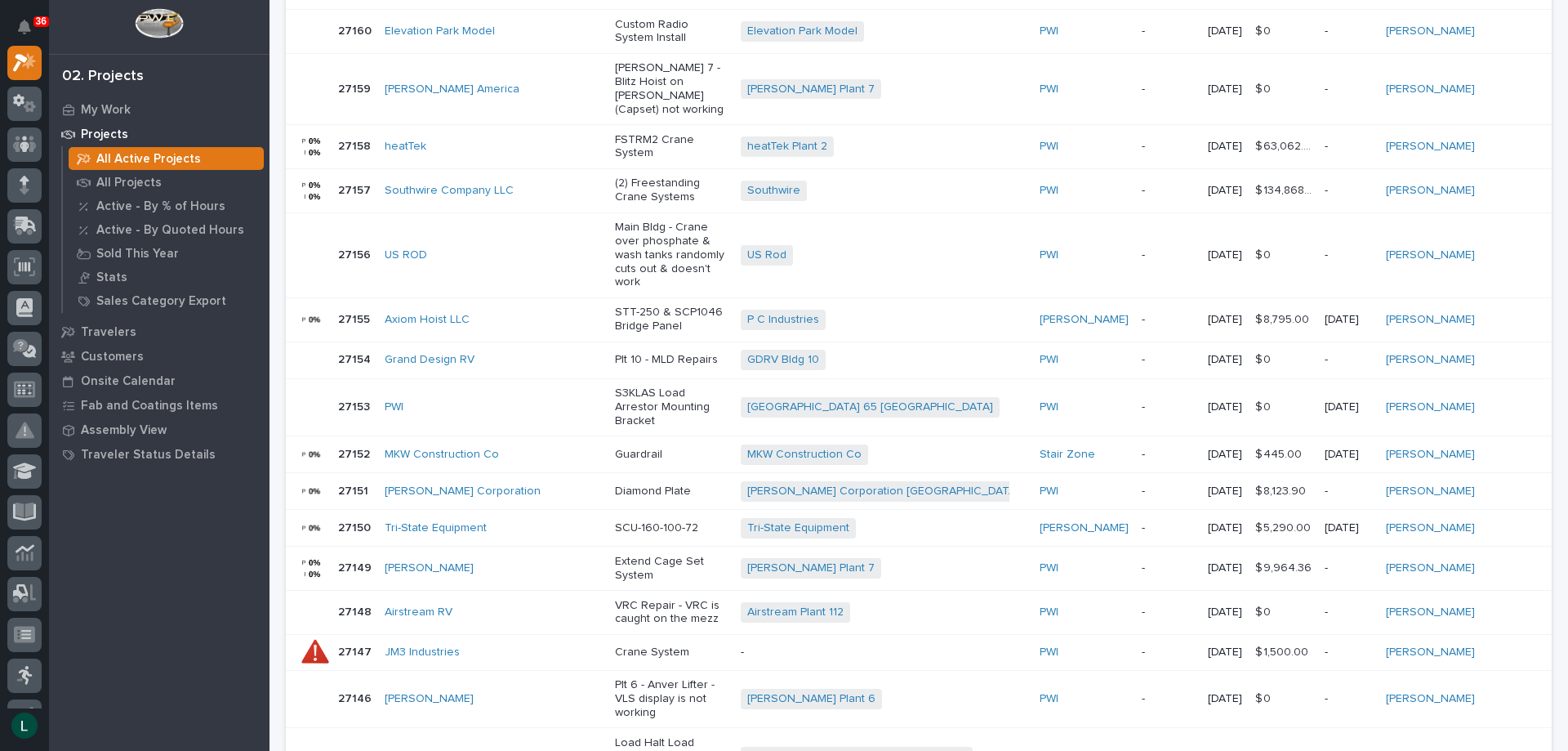
scroll to position [1183, 0]
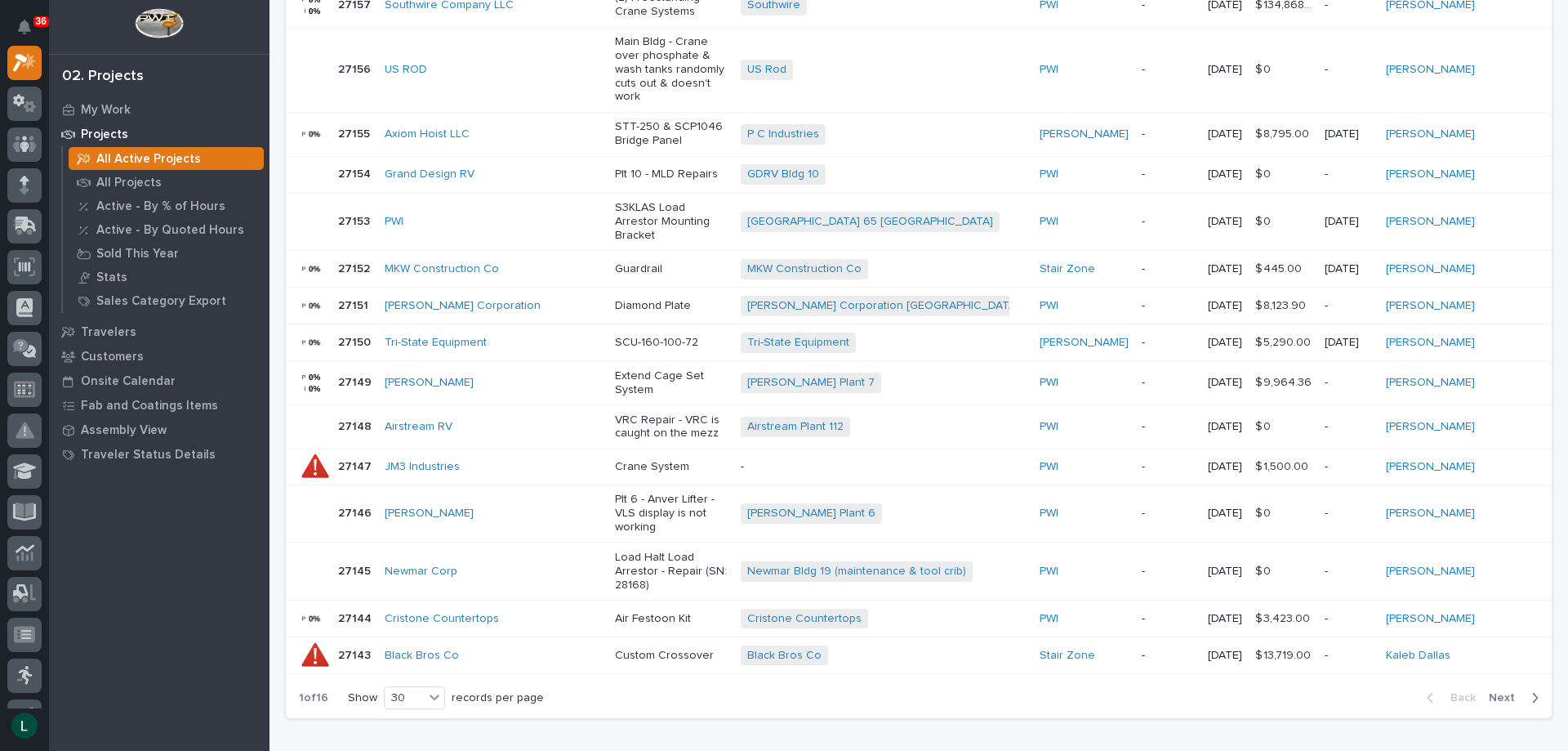
click at [1531, 690] on icon "button" at bounding box center [1535, 698] width 7 height 15
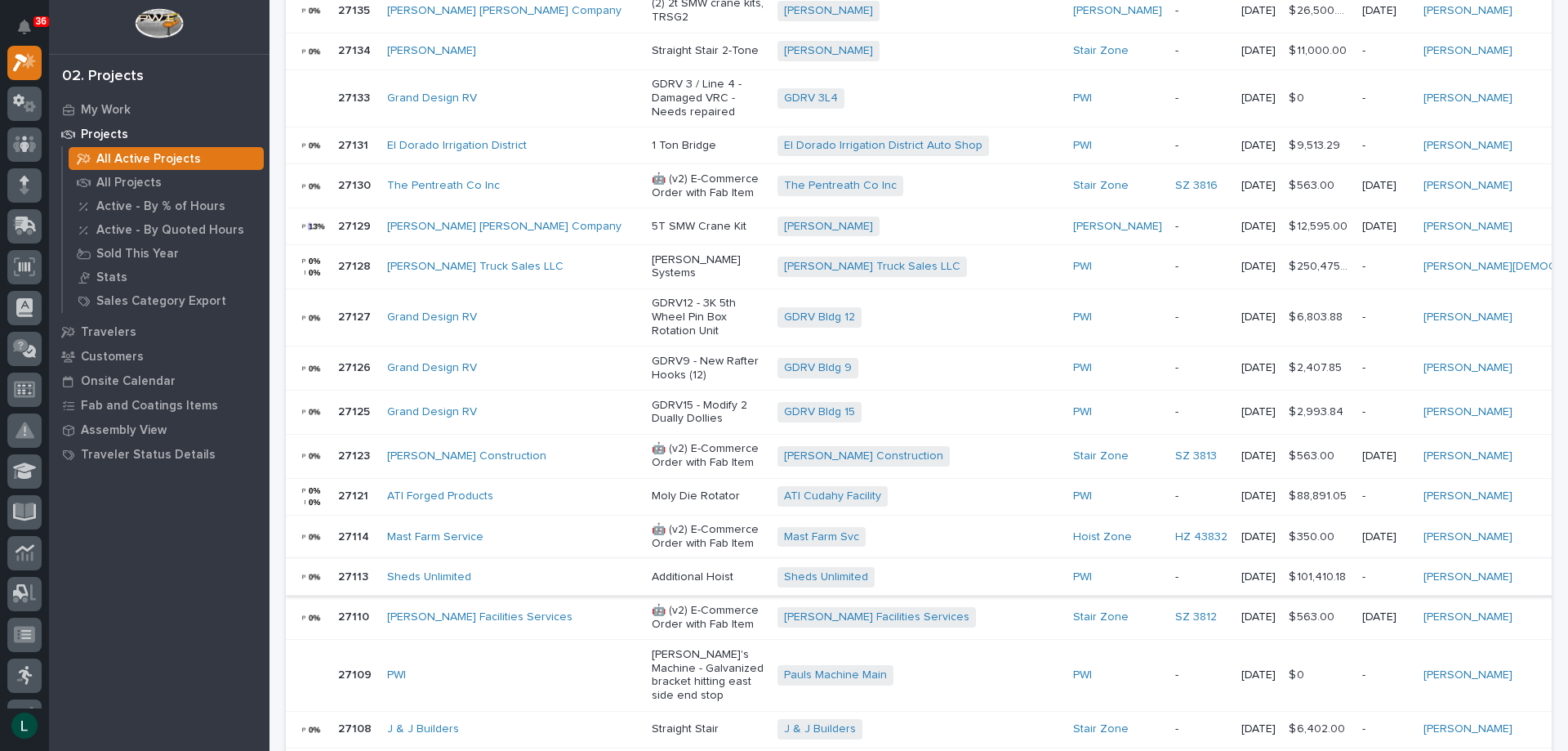
scroll to position [978, 0]
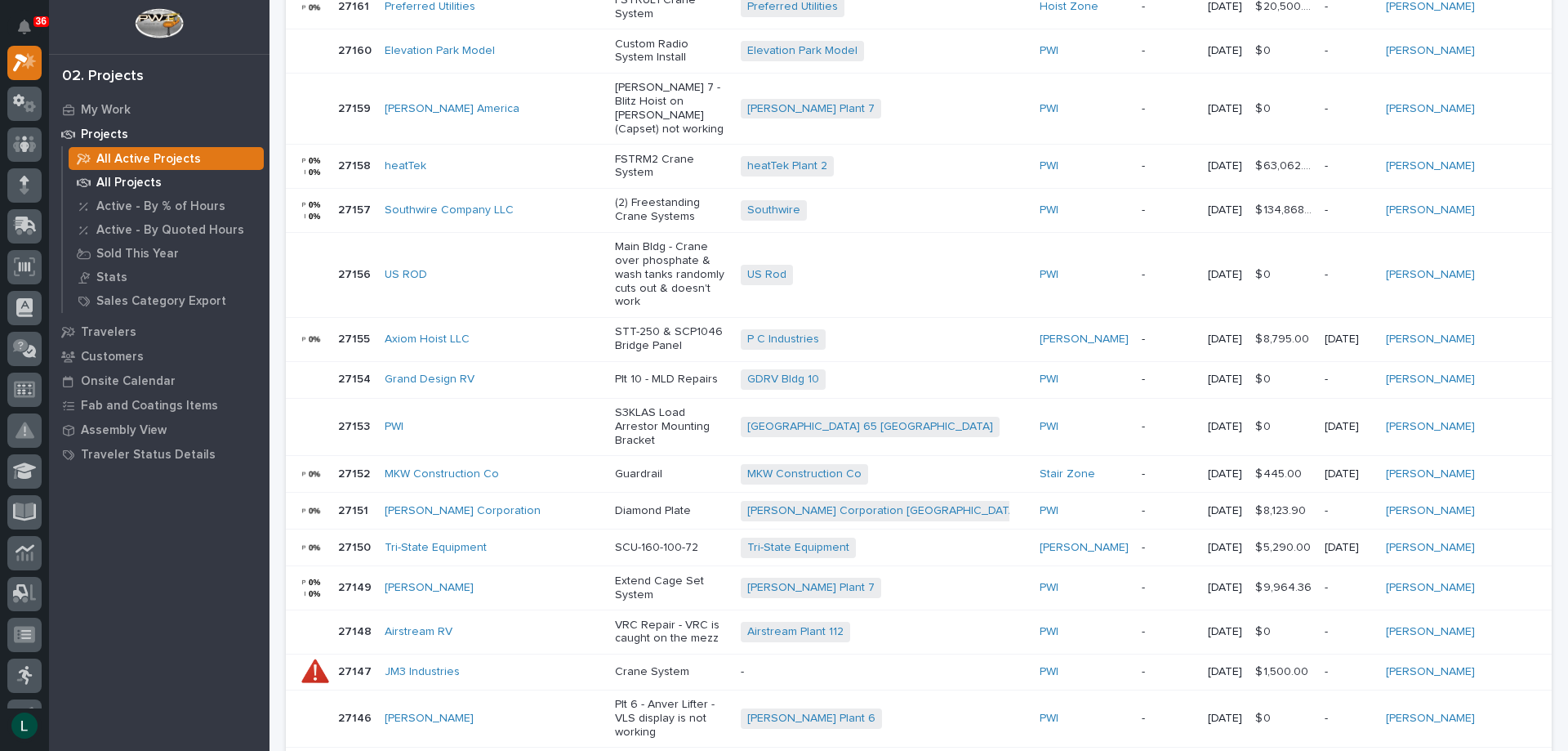
click at [122, 180] on p "All Projects" at bounding box center [129, 183] width 66 height 15
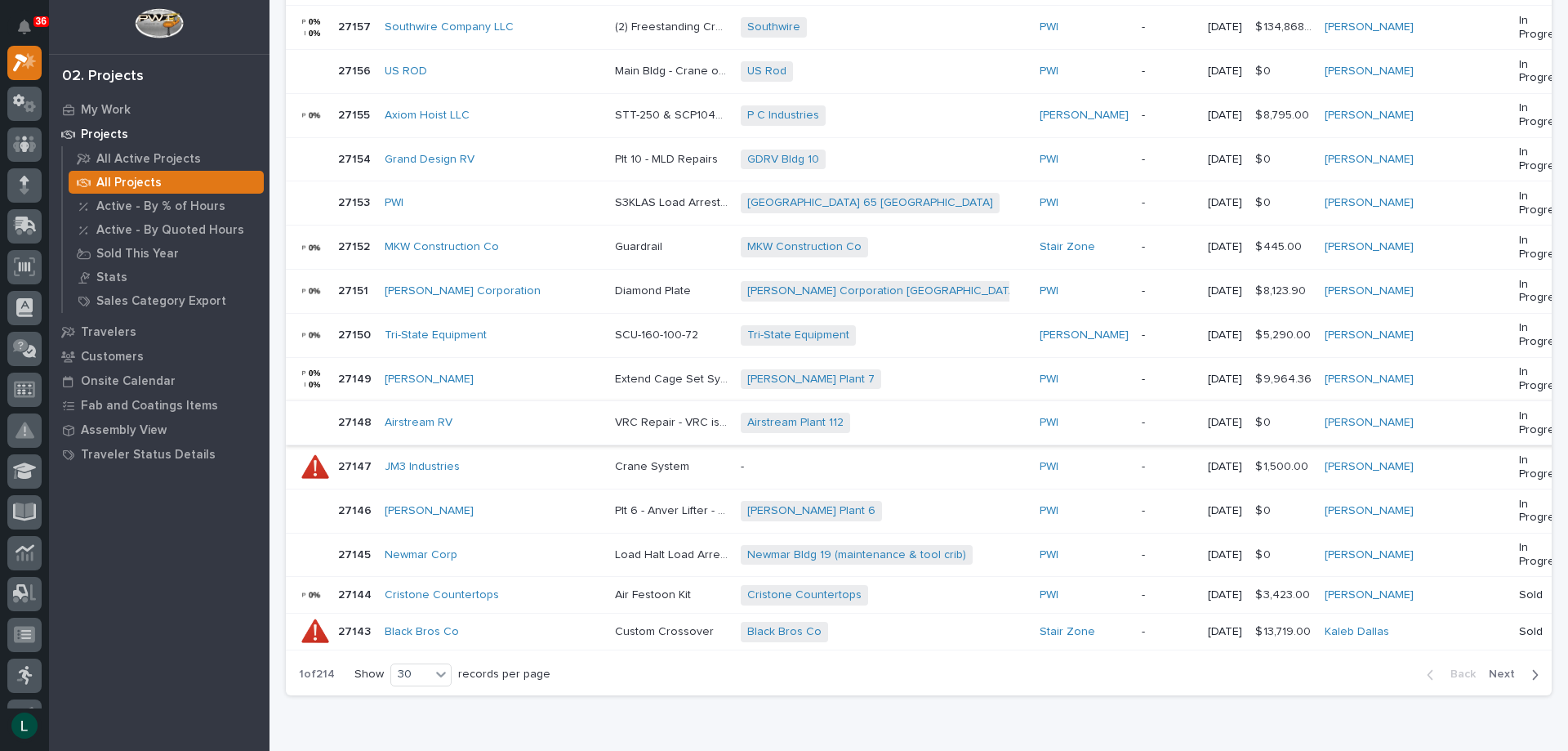
scroll to position [1135, 0]
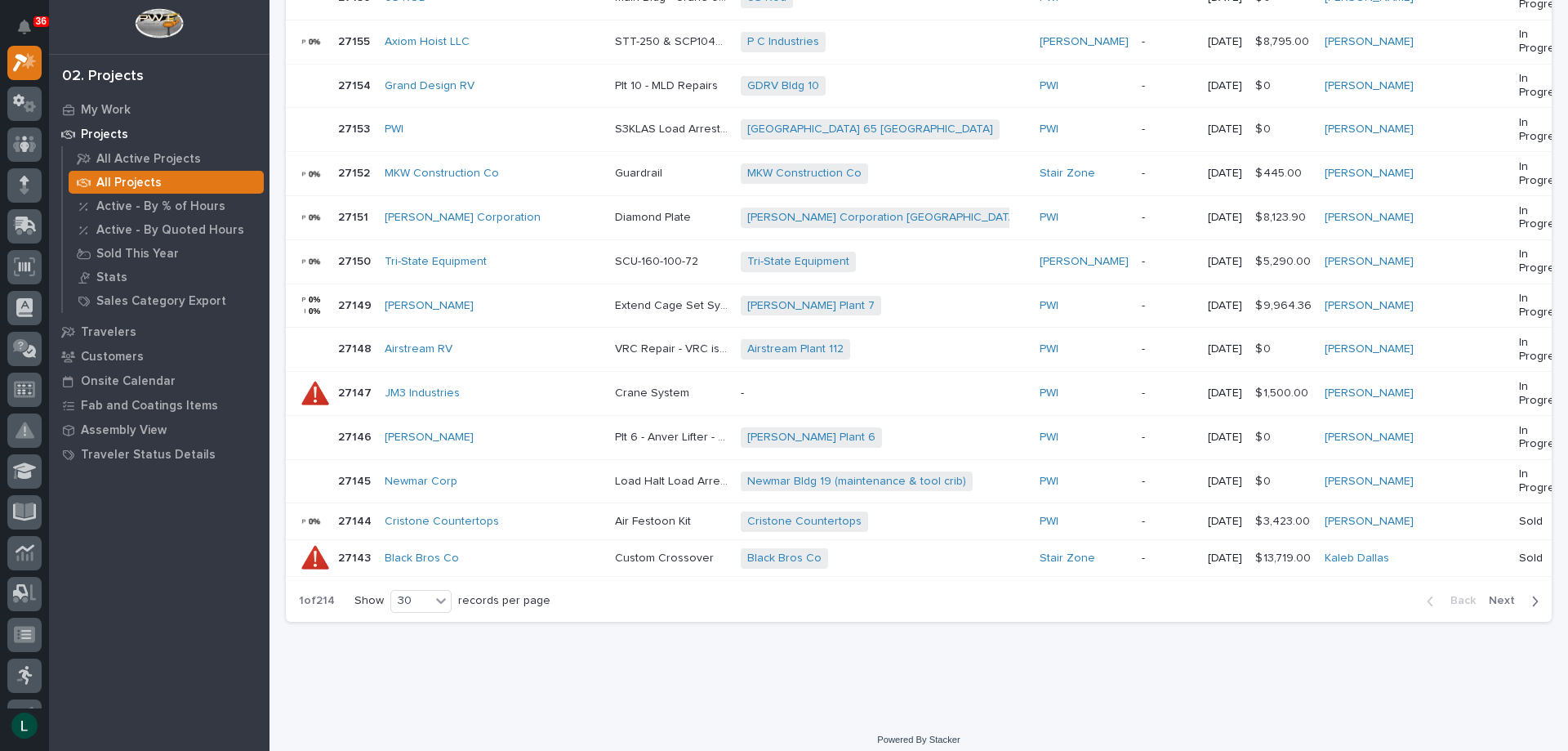
click at [1531, 594] on icon "button" at bounding box center [1535, 602] width 7 height 15
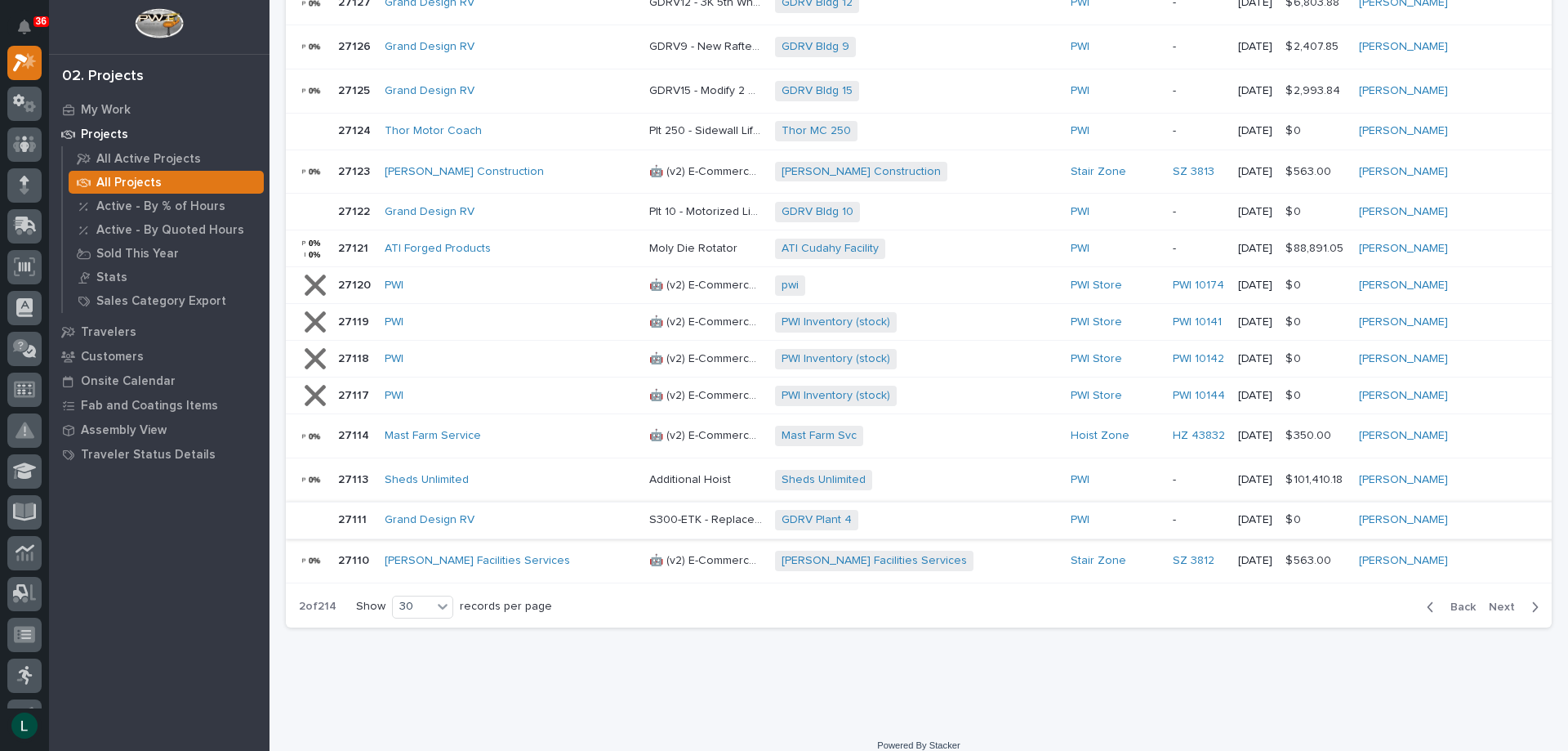
scroll to position [1115, 0]
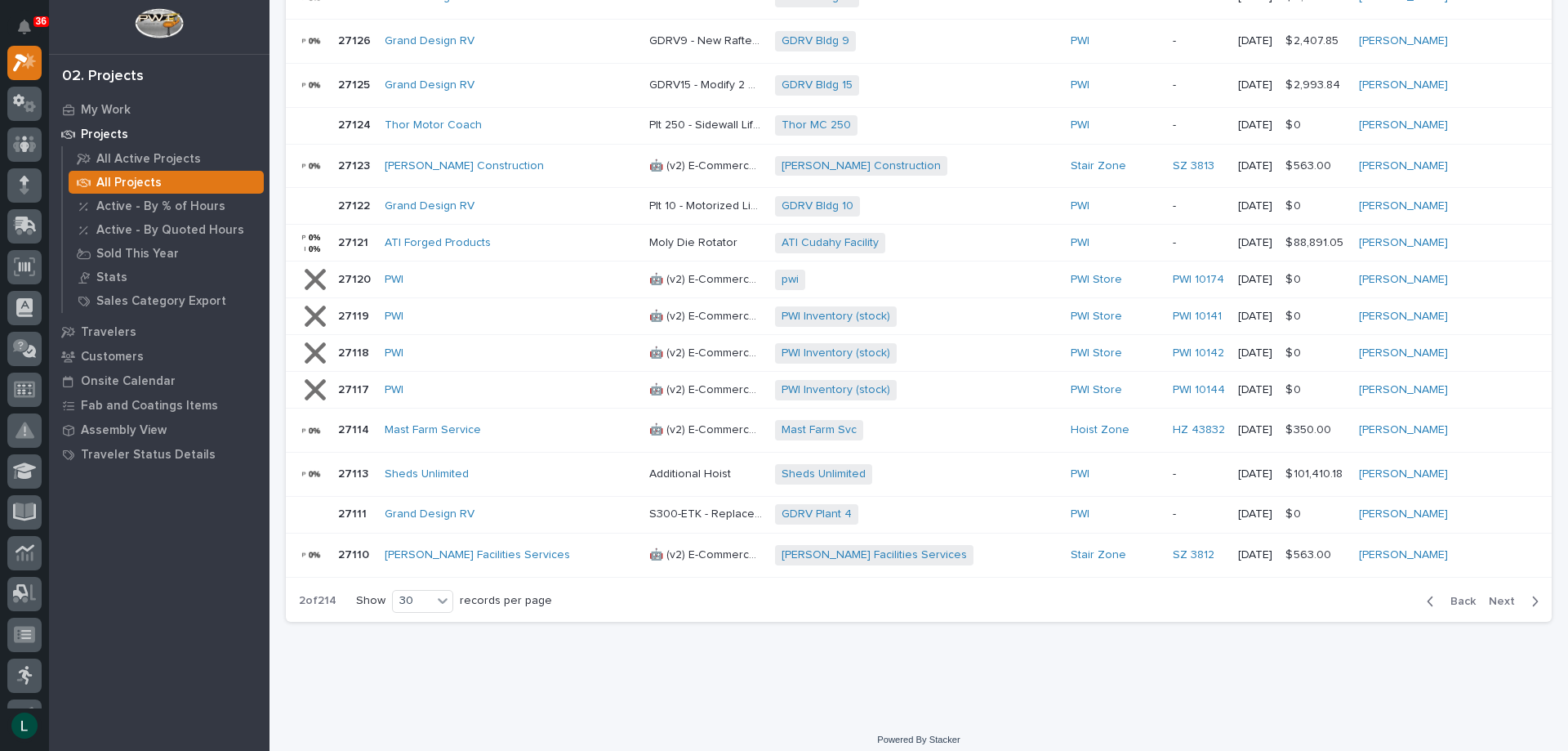
click at [1427, 594] on icon "button" at bounding box center [1430, 602] width 7 height 15
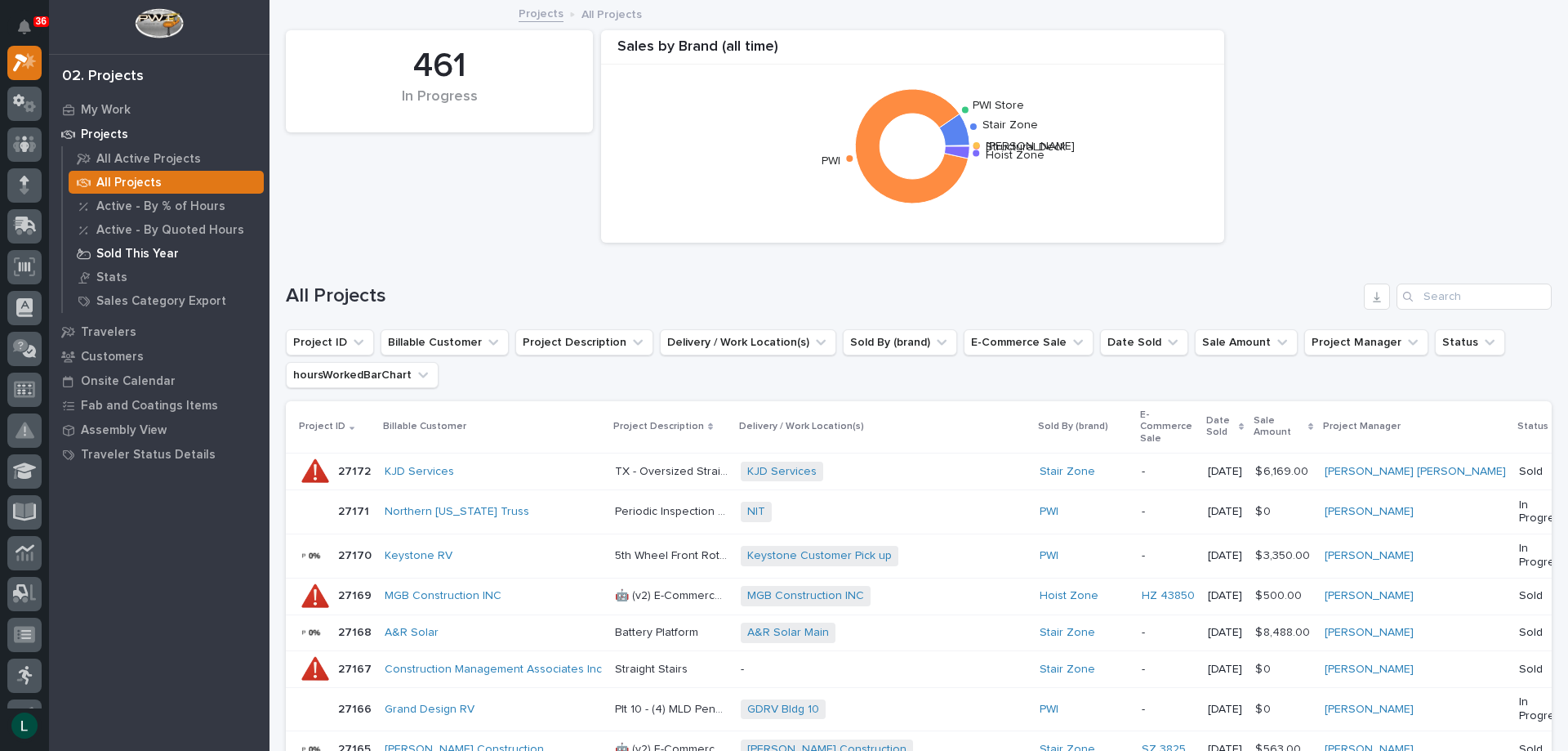
click at [131, 250] on p "Sold This Year" at bounding box center [137, 254] width 82 height 15
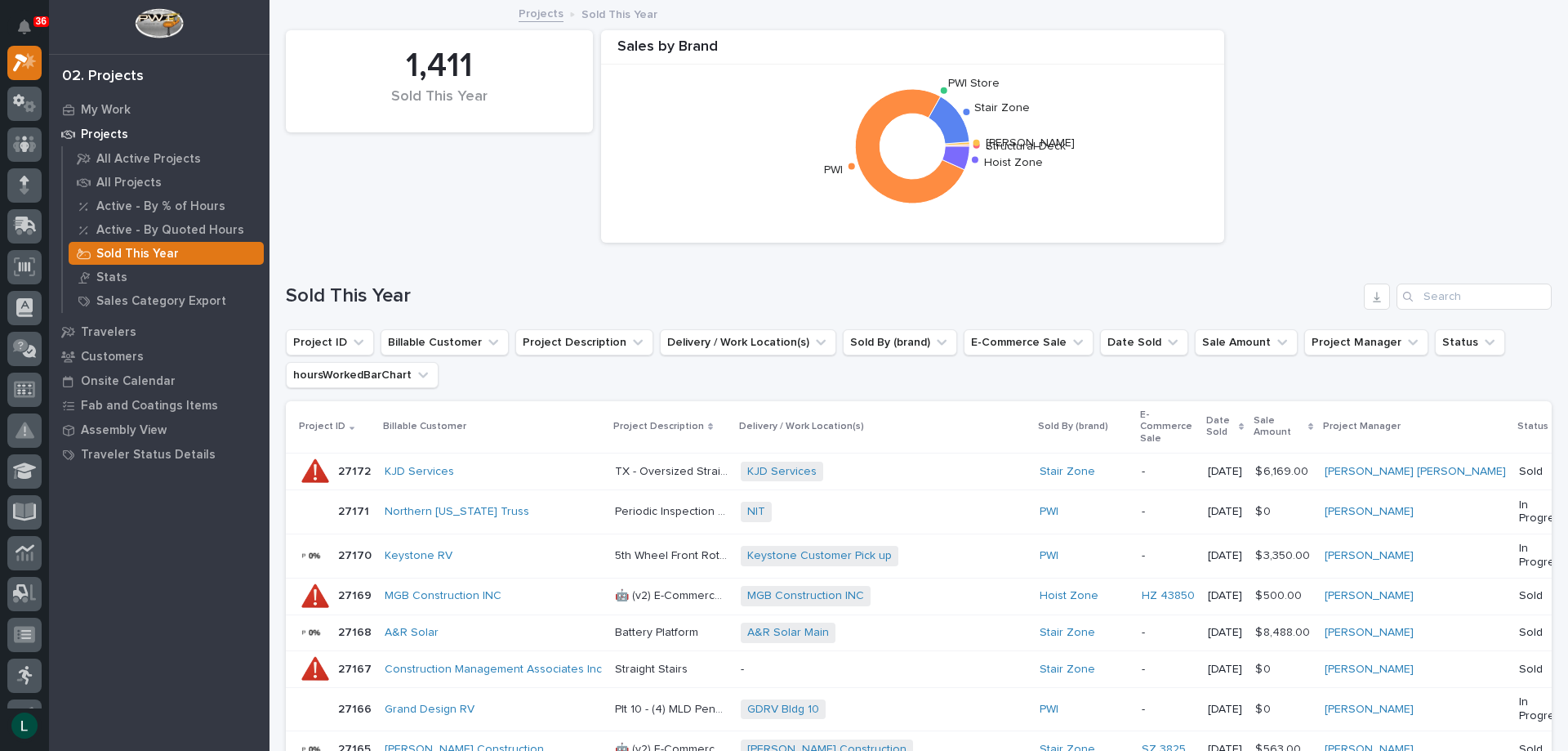
click at [104, 130] on p "Projects" at bounding box center [104, 135] width 47 height 15
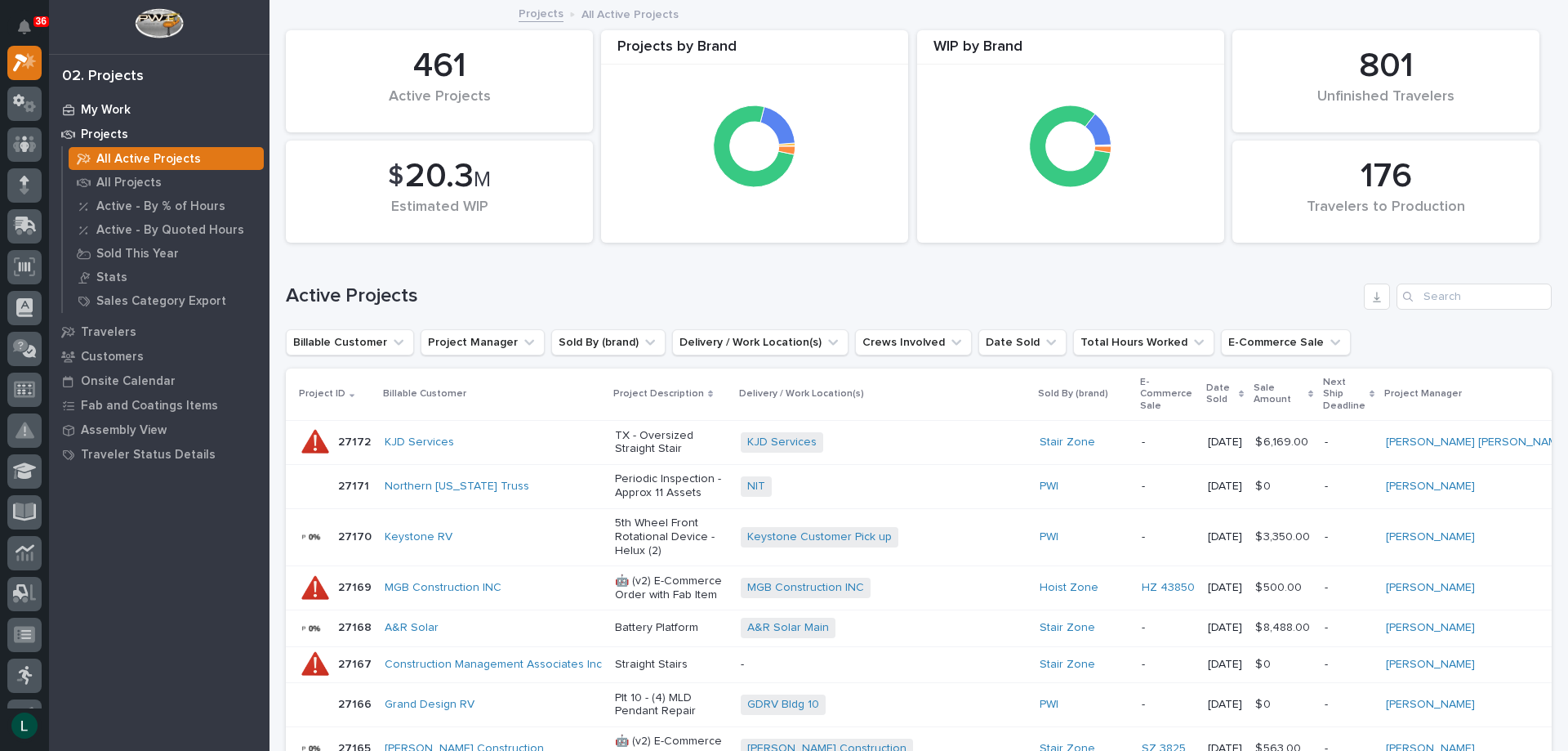
click at [105, 108] on p "My Work" at bounding box center [105, 110] width 50 height 15
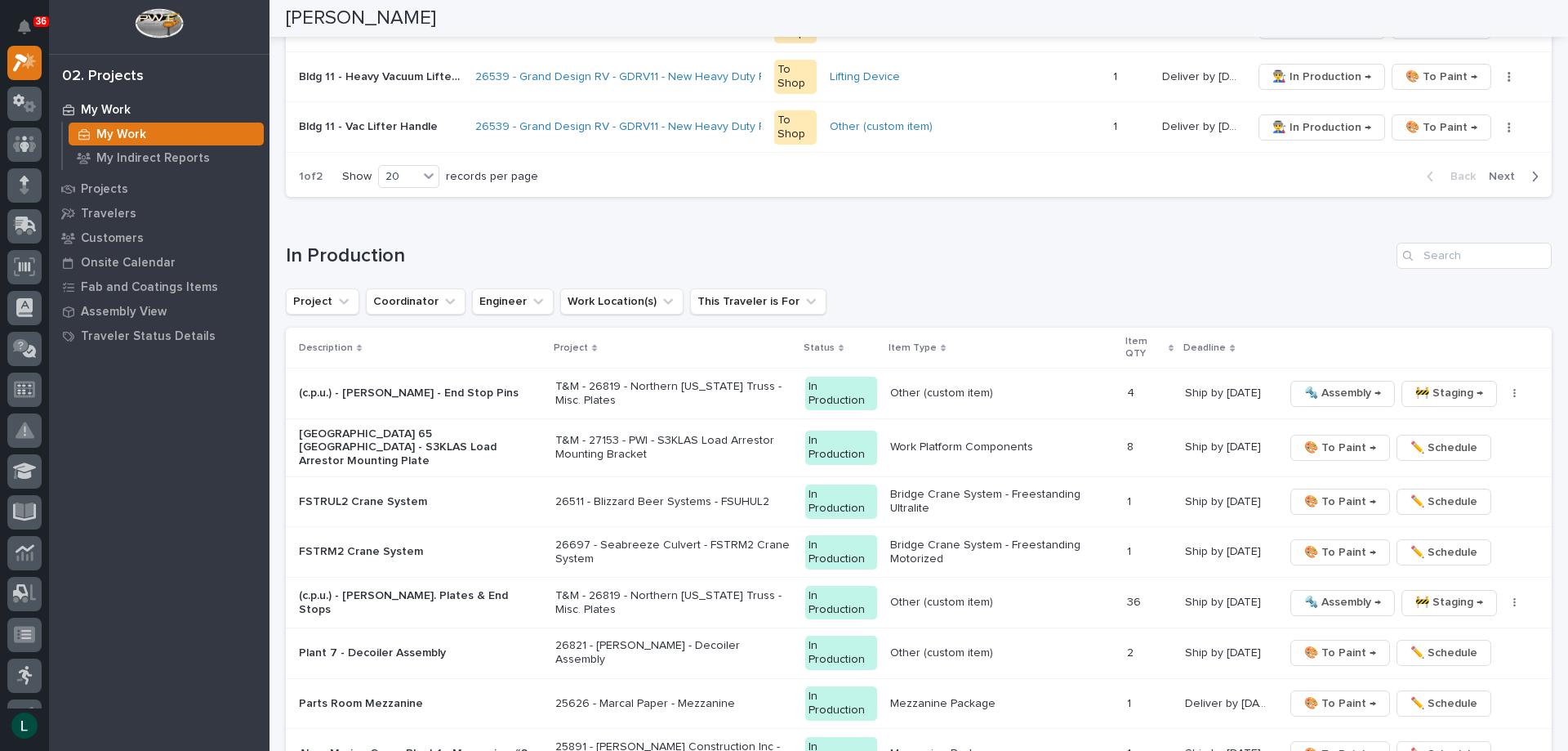
scroll to position [1259, 0]
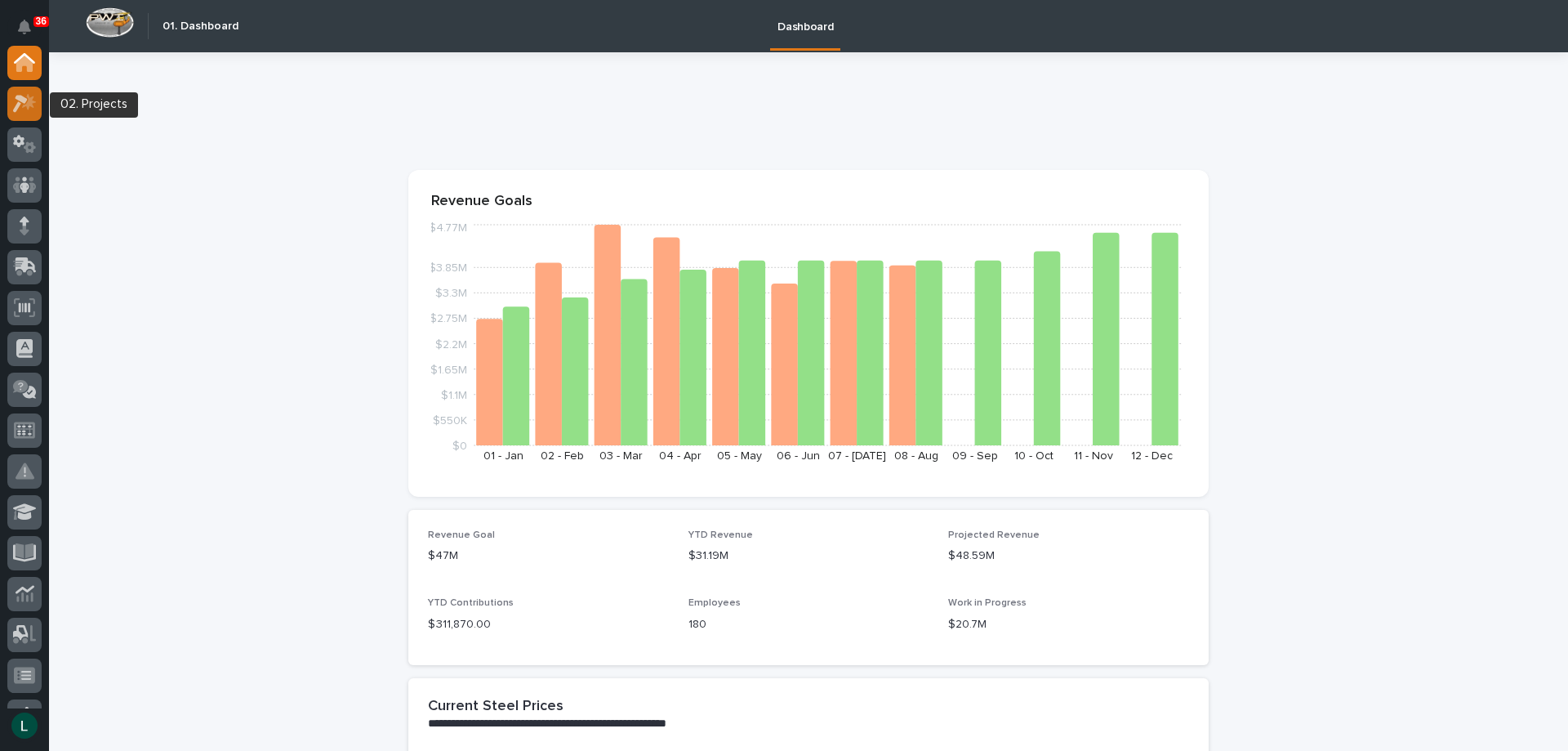
click at [17, 96] on icon at bounding box center [21, 104] width 15 height 18
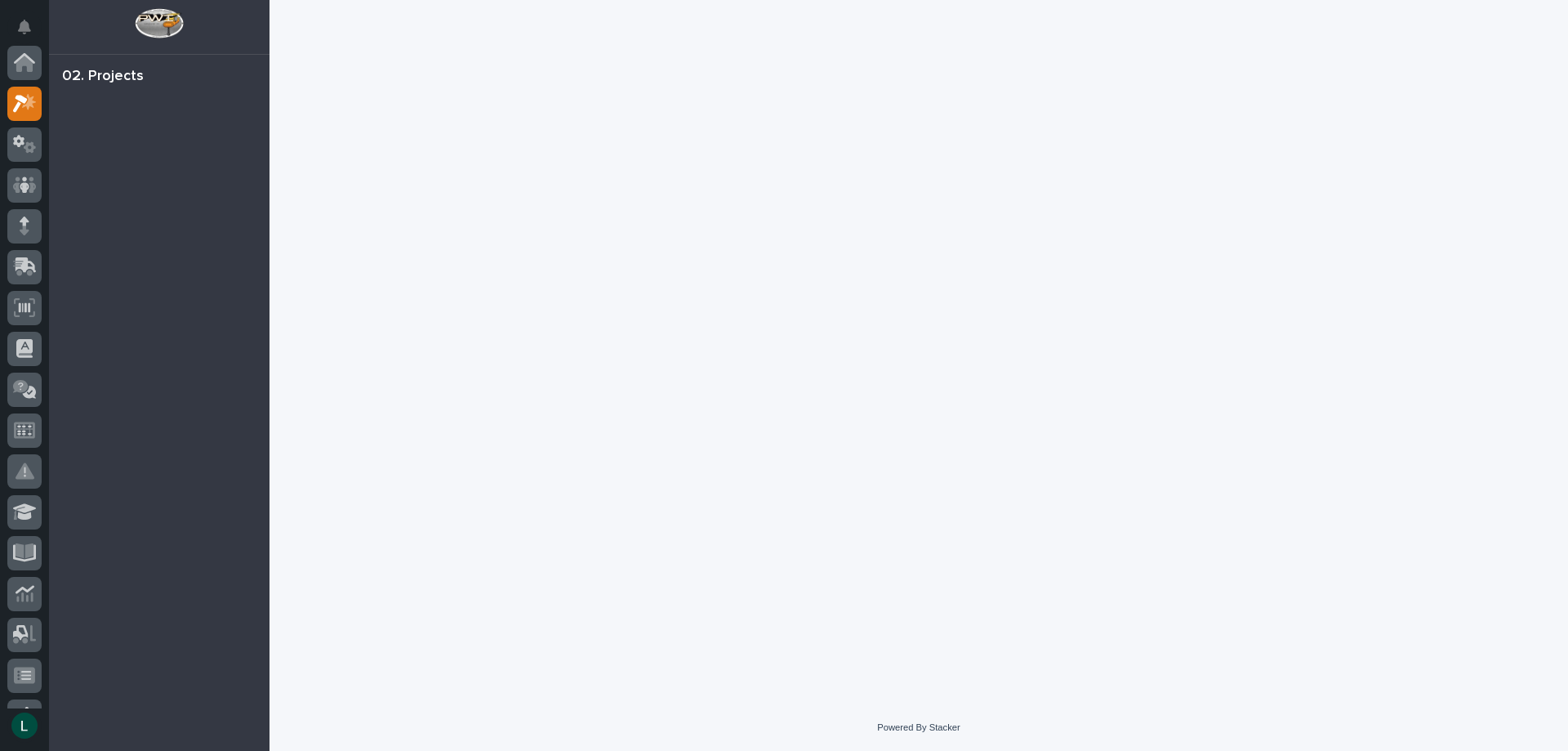
scroll to position [41, 0]
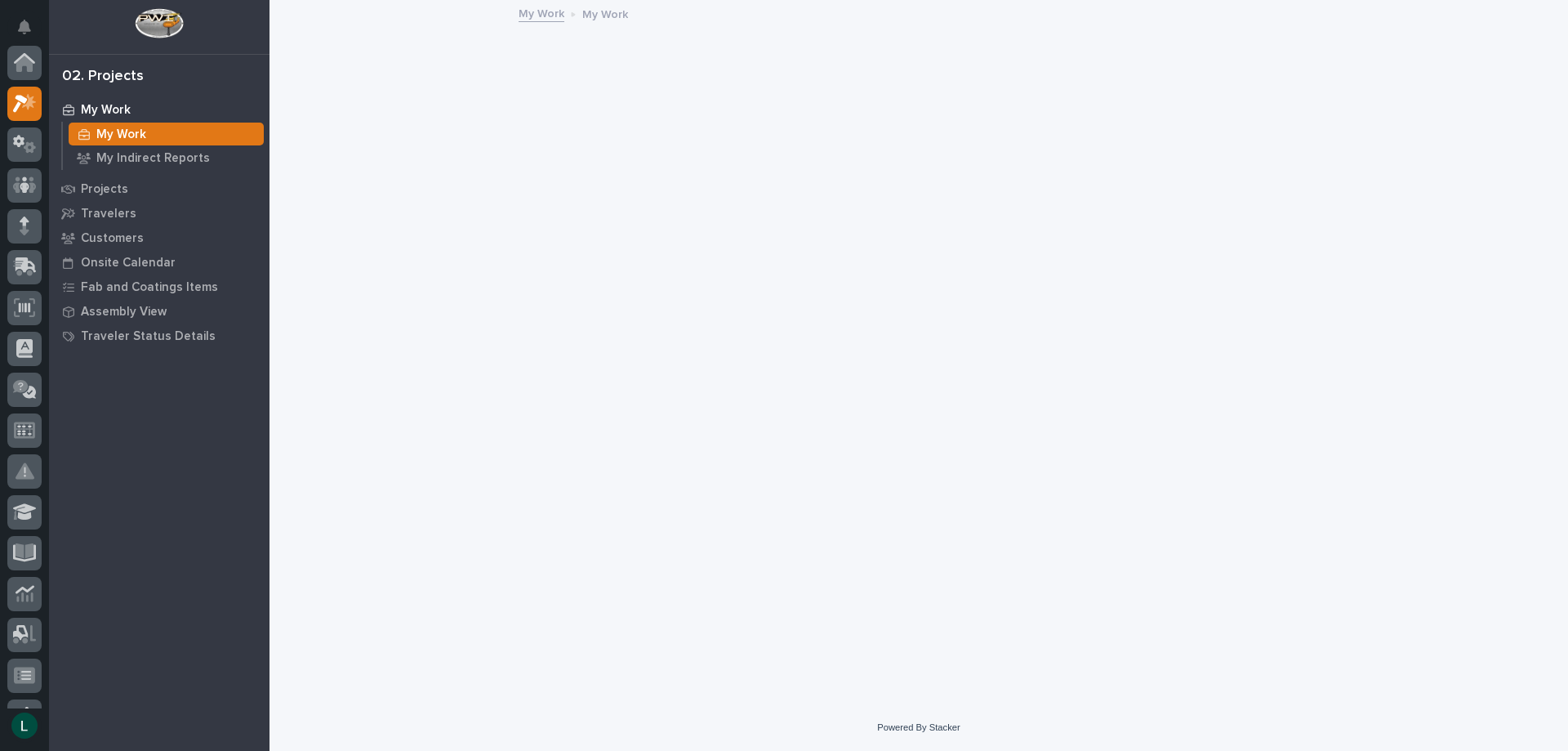
scroll to position [41, 0]
